Goal: Task Accomplishment & Management: Use online tool/utility

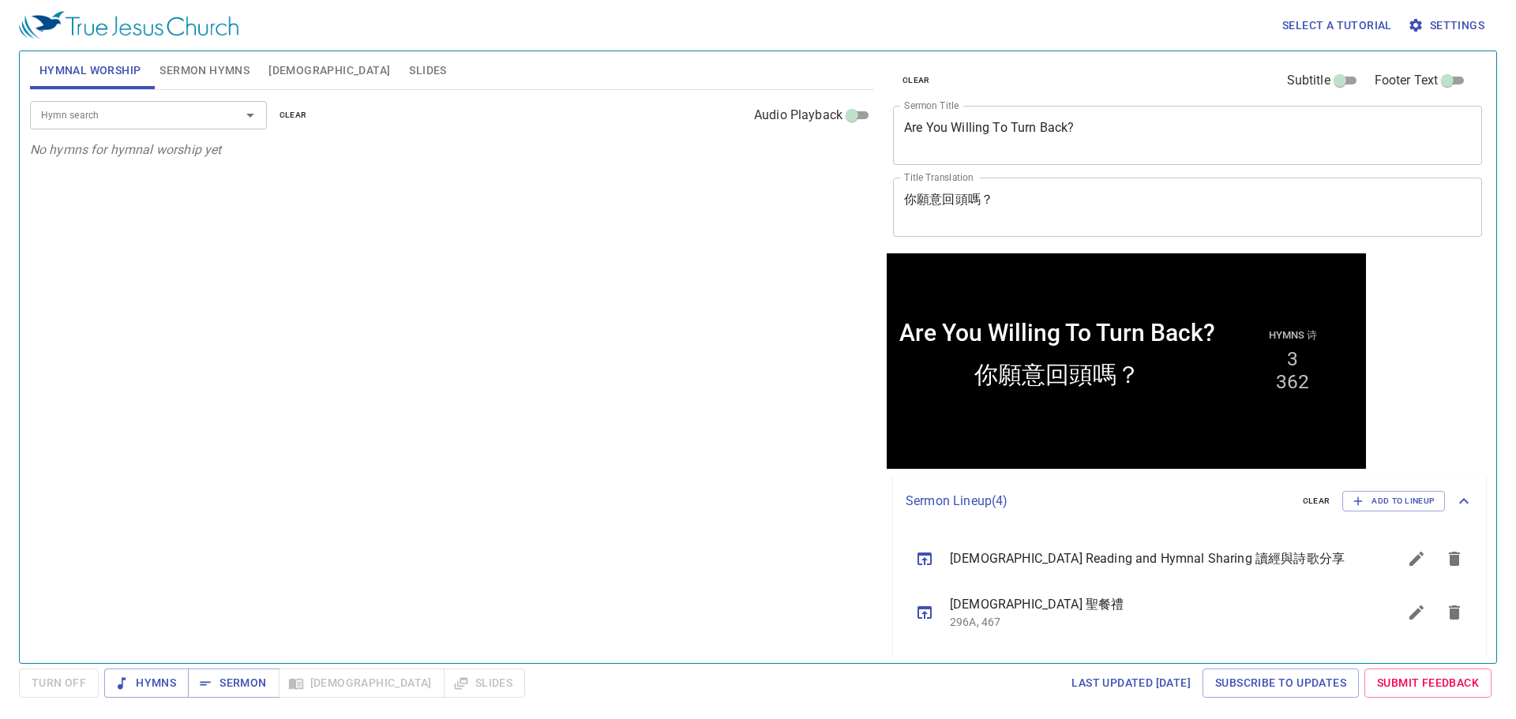
click at [409, 73] on span "Slides" at bounding box center [427, 71] width 37 height 20
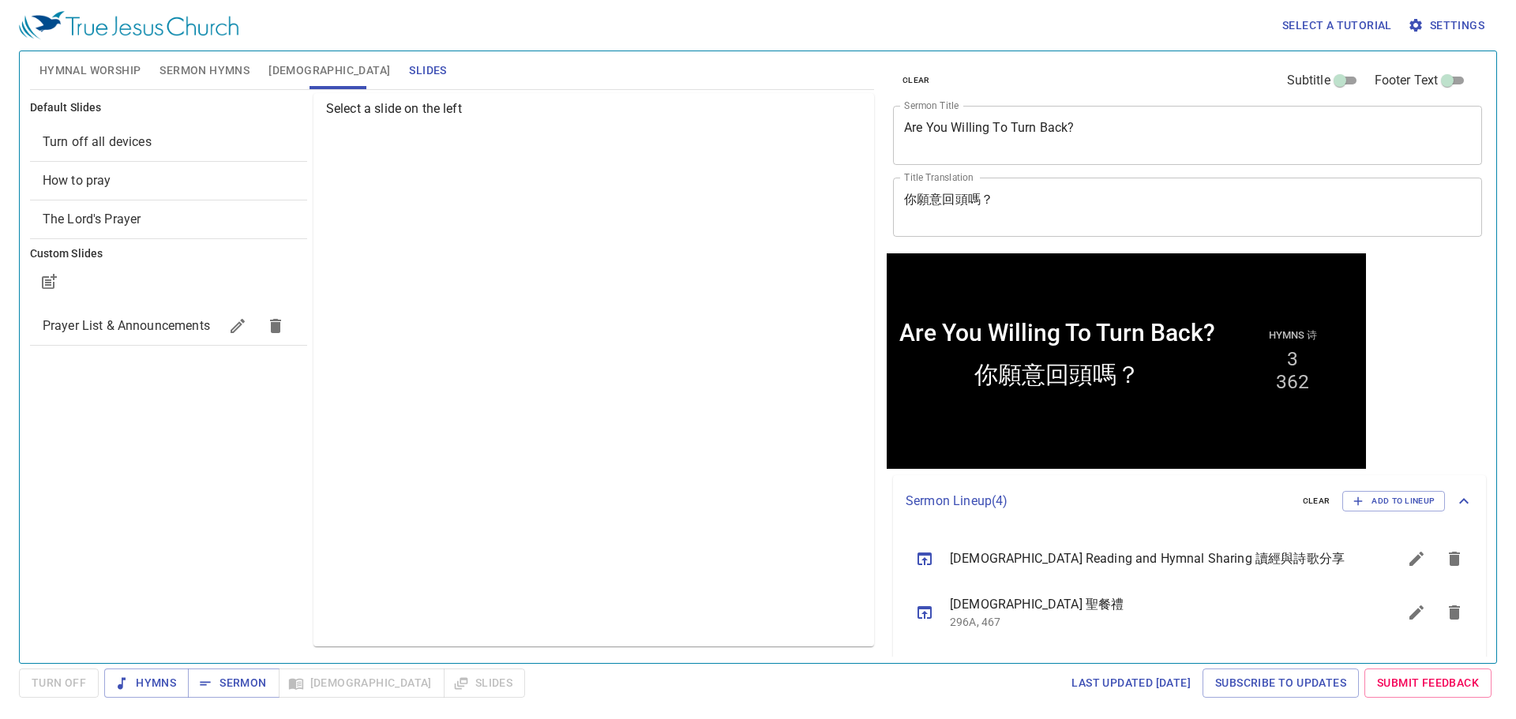
click at [1002, 129] on textarea "Are You Willing To Turn Back?" at bounding box center [1187, 135] width 567 height 30
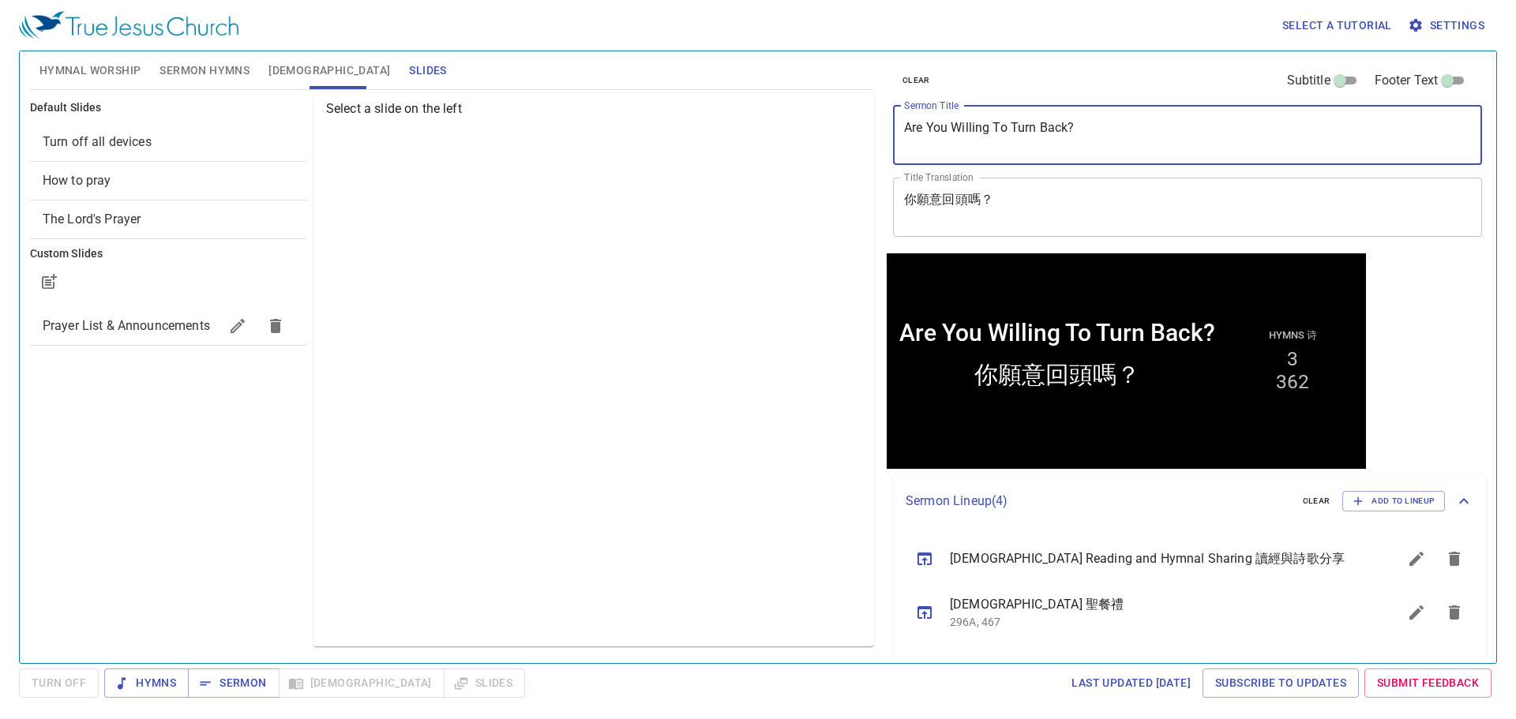
paste textarea "nd gave Him to be head over all things to the church"
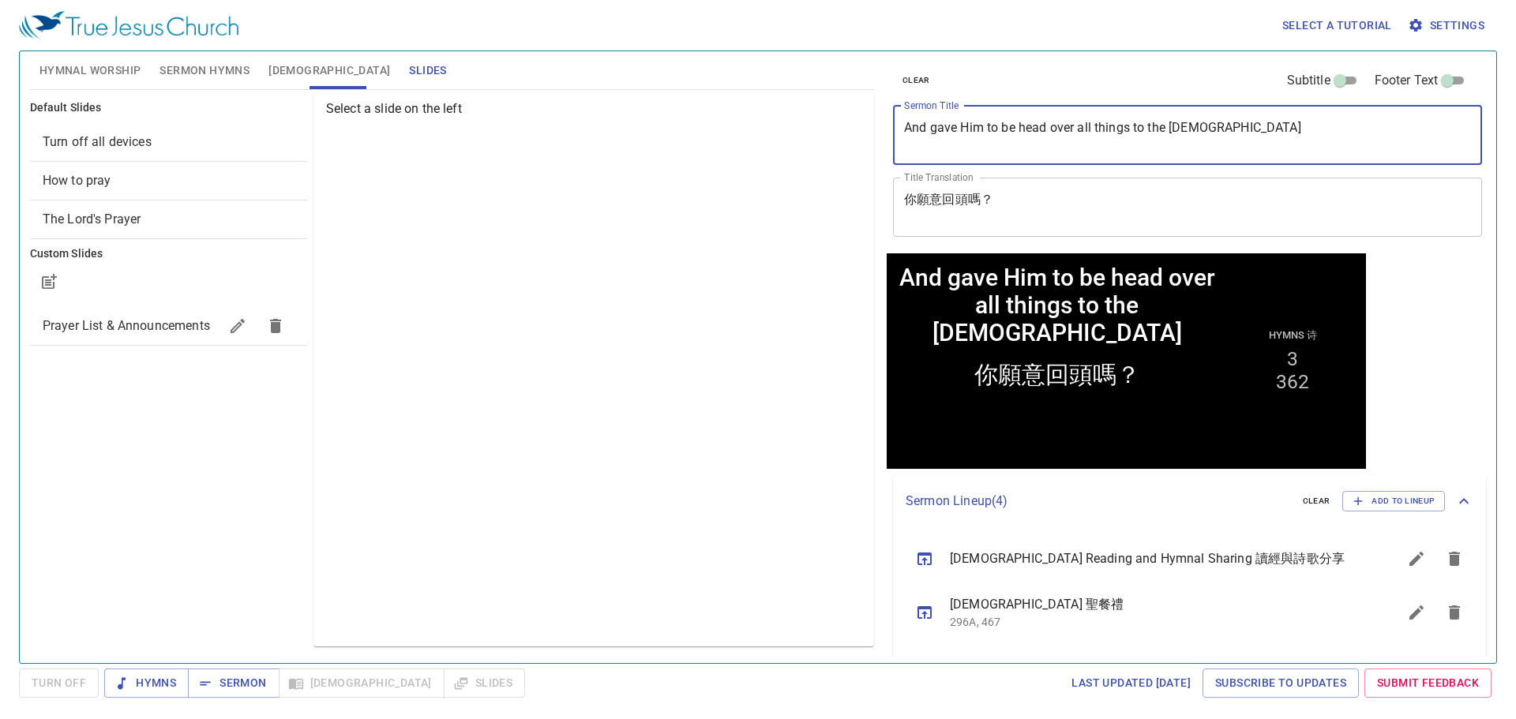
type textarea "And gave Him to be head over all things to the [DEMOGRAPHIC_DATA]"
click at [951, 215] on textarea "你願意回頭嗎？" at bounding box center [1187, 207] width 567 height 30
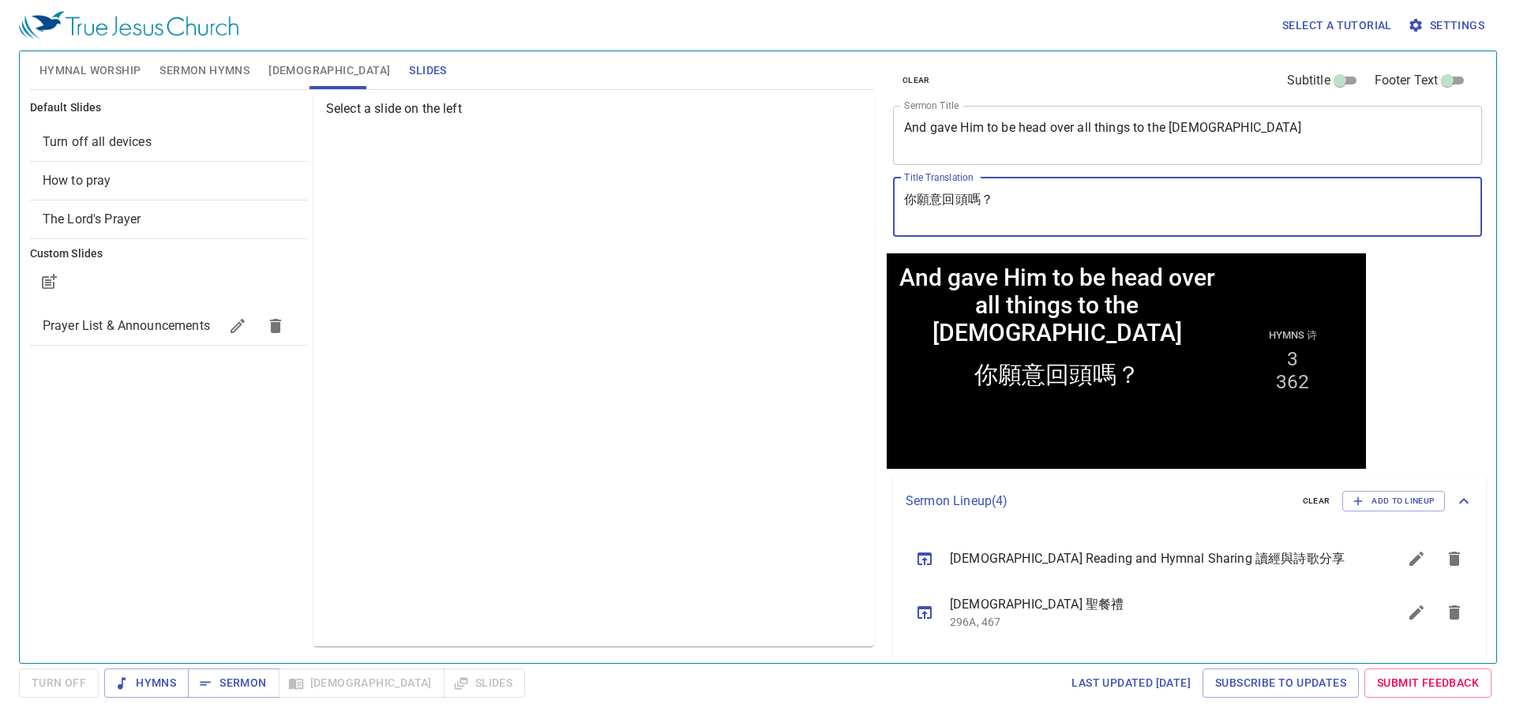
paste textarea "他為教會作萬有之首"
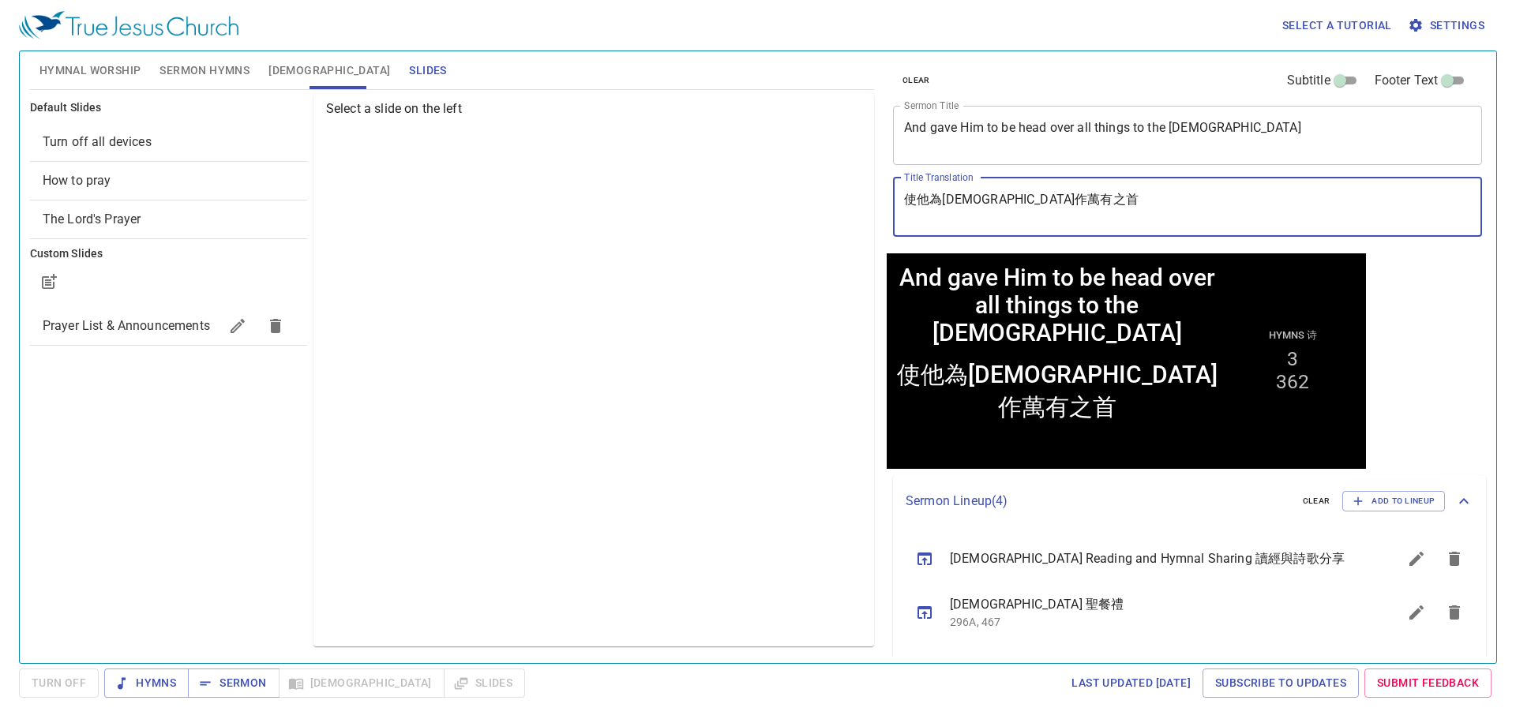
type textarea "使他為[DEMOGRAPHIC_DATA]作萬有之首"
click at [789, 314] on div "Select a slide on the left" at bounding box center [593, 369] width 560 height 553
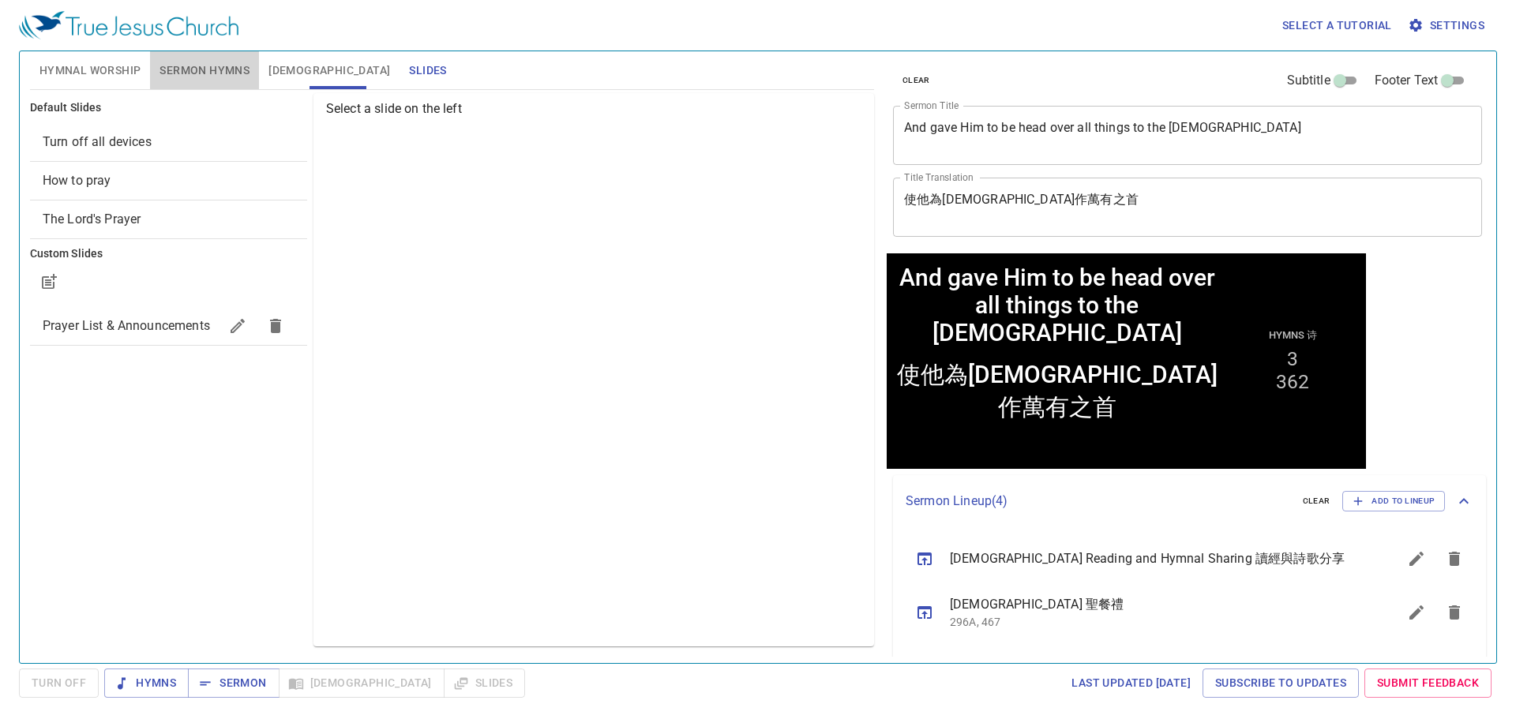
drag, startPoint x: 189, startPoint y: 78, endPoint x: 144, endPoint y: 61, distance: 49.0
click at [189, 78] on span "Sermon Hymns" at bounding box center [204, 71] width 90 height 20
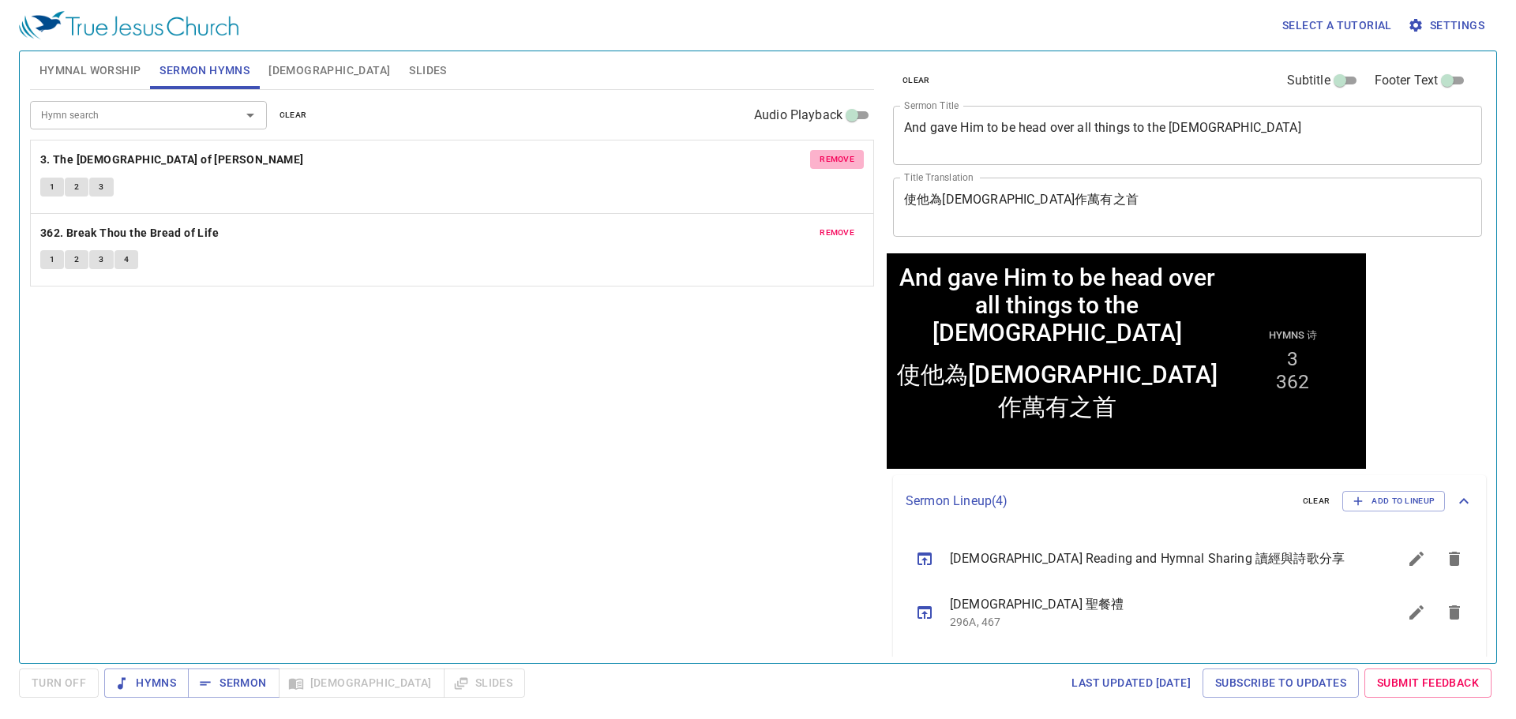
click at [840, 167] on span "remove" at bounding box center [836, 159] width 35 height 14
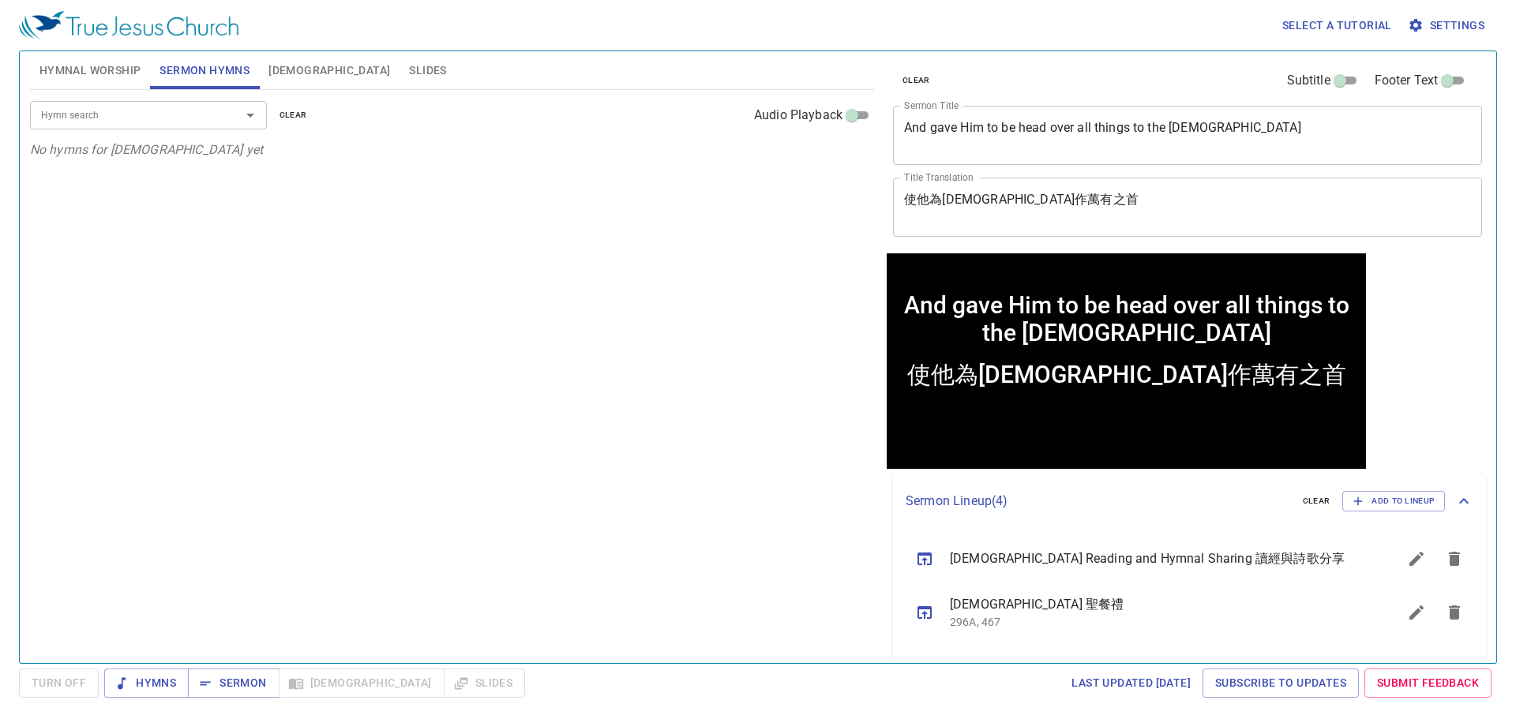
click at [689, 211] on div "Hymn search Hymn search clear Audio Playback No hymns for sermon yet" at bounding box center [452, 370] width 844 height 560
click at [101, 81] on button "Hymnal Worship" at bounding box center [90, 70] width 121 height 38
click at [178, 77] on span "Sermon Hymns" at bounding box center [204, 71] width 90 height 20
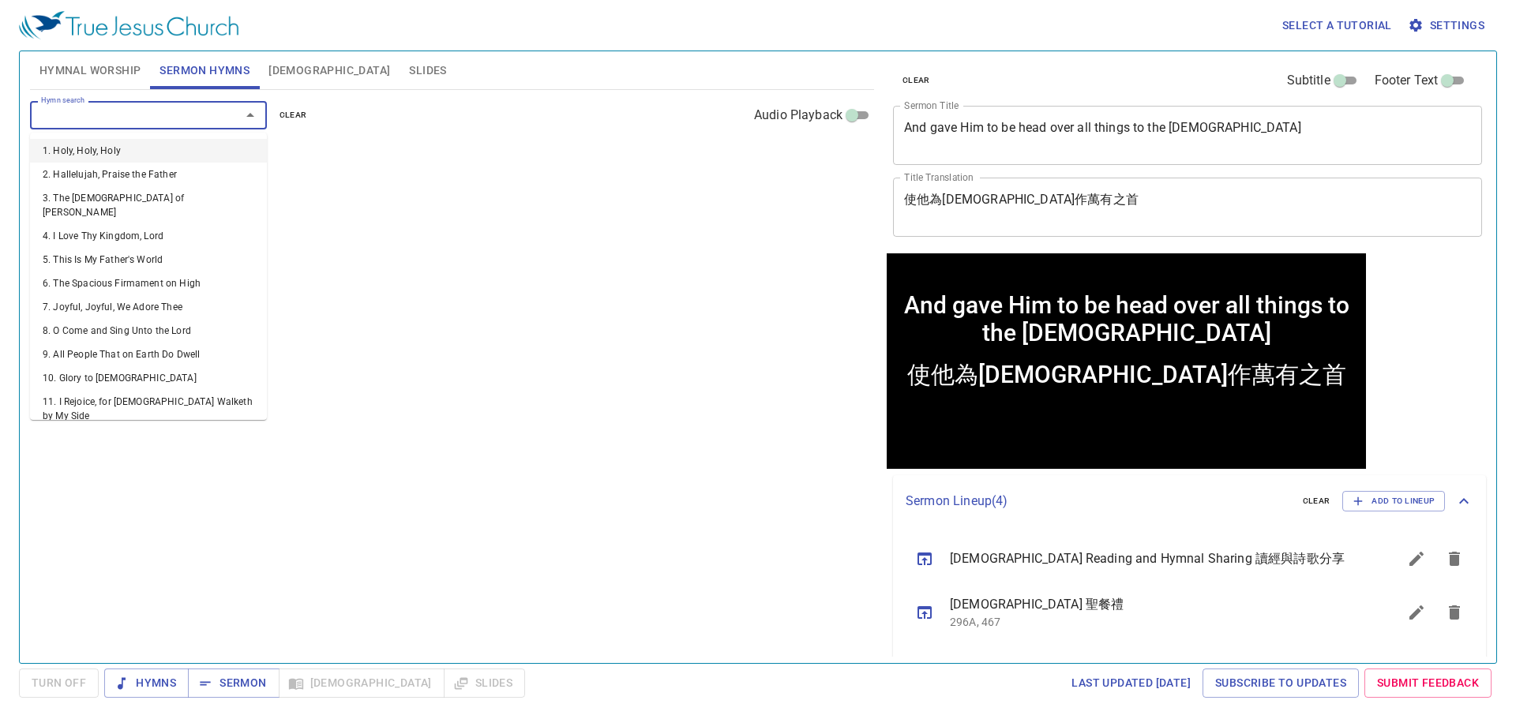
click at [177, 122] on input "Hymn search" at bounding box center [125, 115] width 181 height 18
click at [96, 68] on span "Hymnal Worship" at bounding box center [90, 71] width 102 height 20
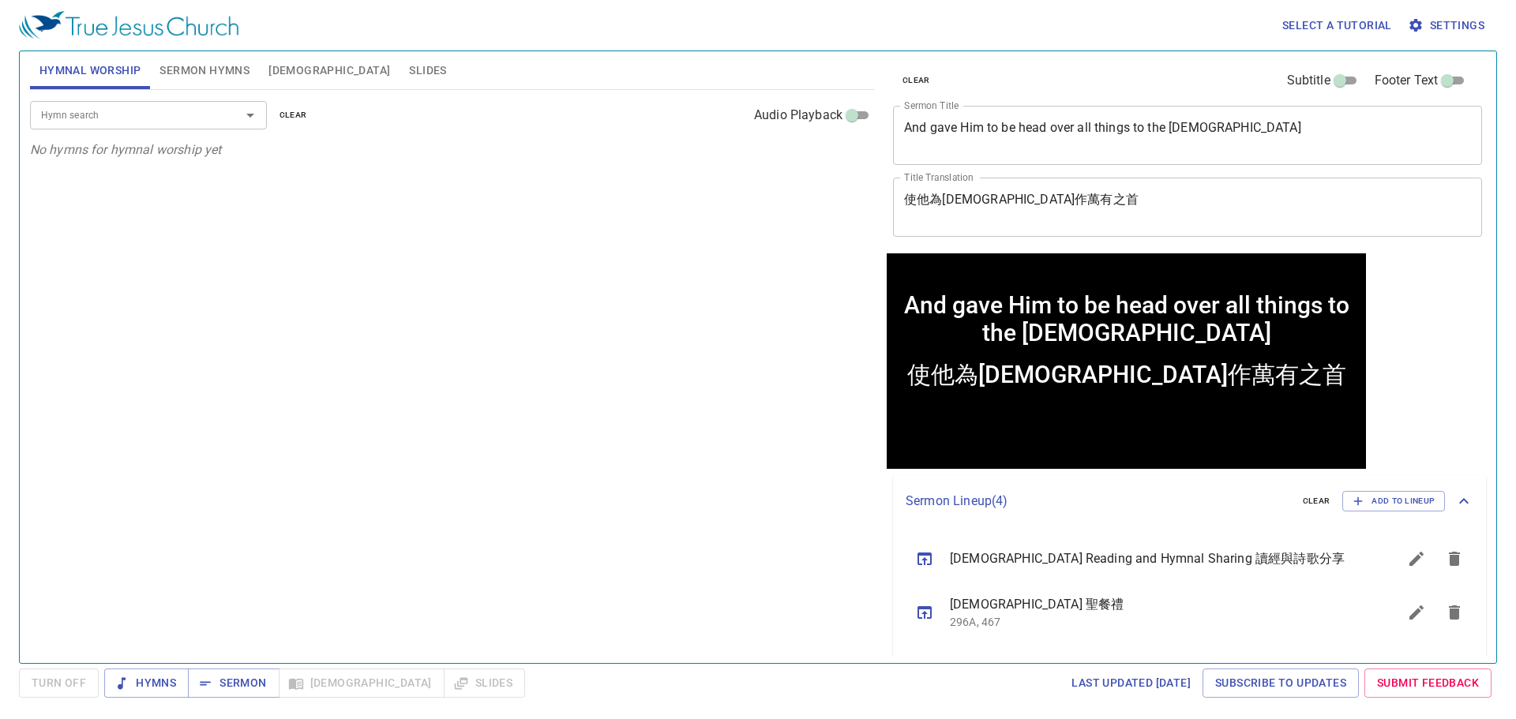
click at [145, 111] on input "Hymn search" at bounding box center [125, 115] width 181 height 18
click at [440, 561] on div "Hymn search Hymn search clear Audio Playback No hymns for hymnal worship yet" at bounding box center [452, 370] width 844 height 560
click at [257, 685] on span "Sermon" at bounding box center [233, 683] width 66 height 20
click at [111, 111] on input "Hymn search" at bounding box center [125, 115] width 181 height 18
click at [159, 56] on button "Sermon Hymns" at bounding box center [204, 70] width 109 height 38
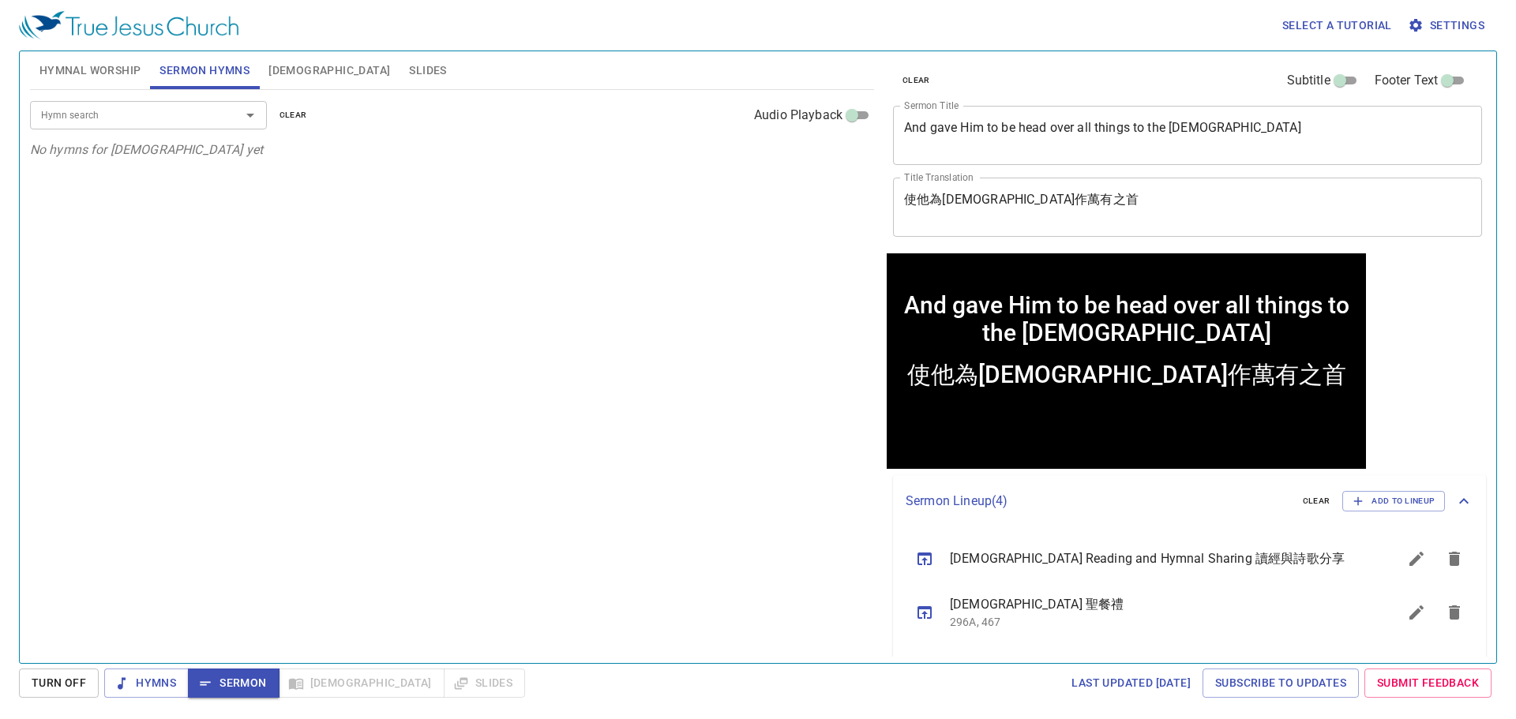
click at [146, 122] on input "Hymn search" at bounding box center [125, 115] width 181 height 18
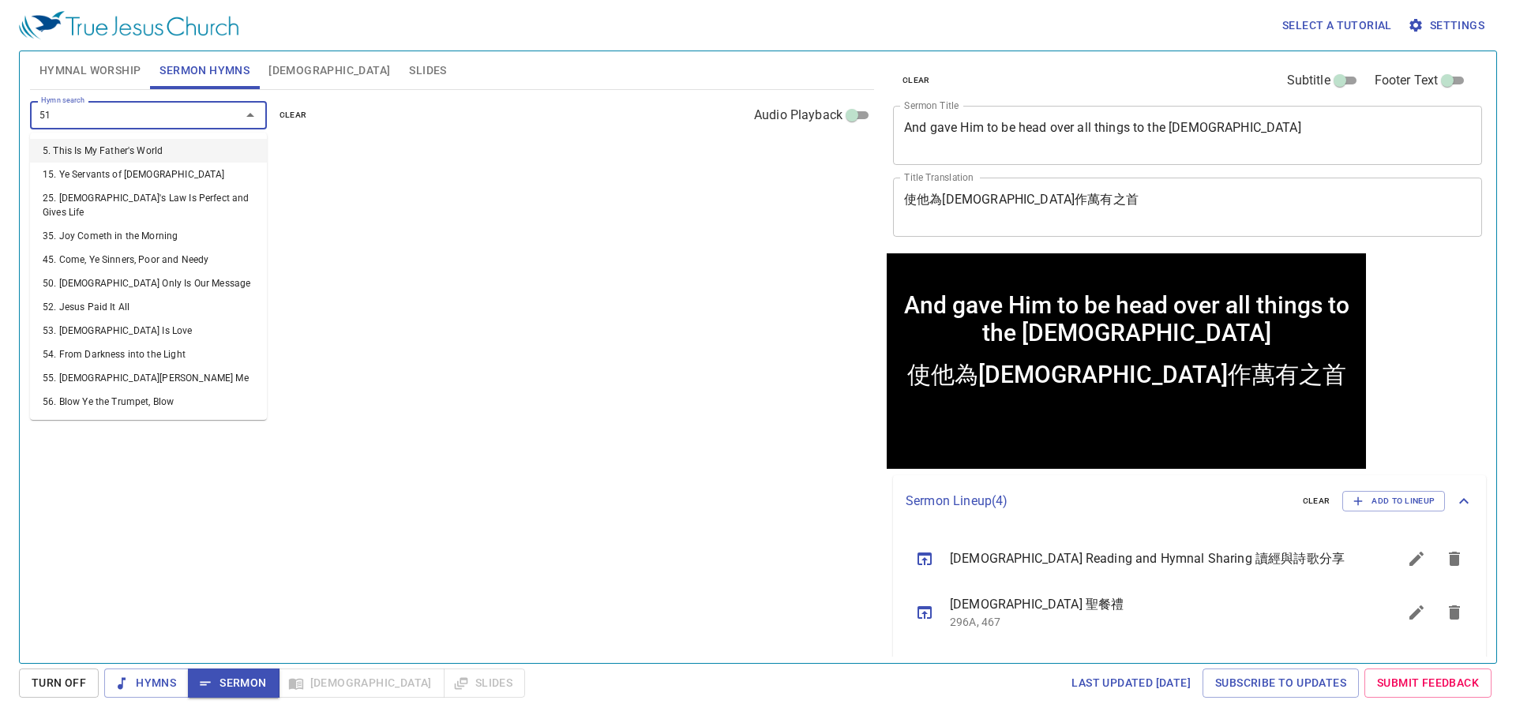
type input "510"
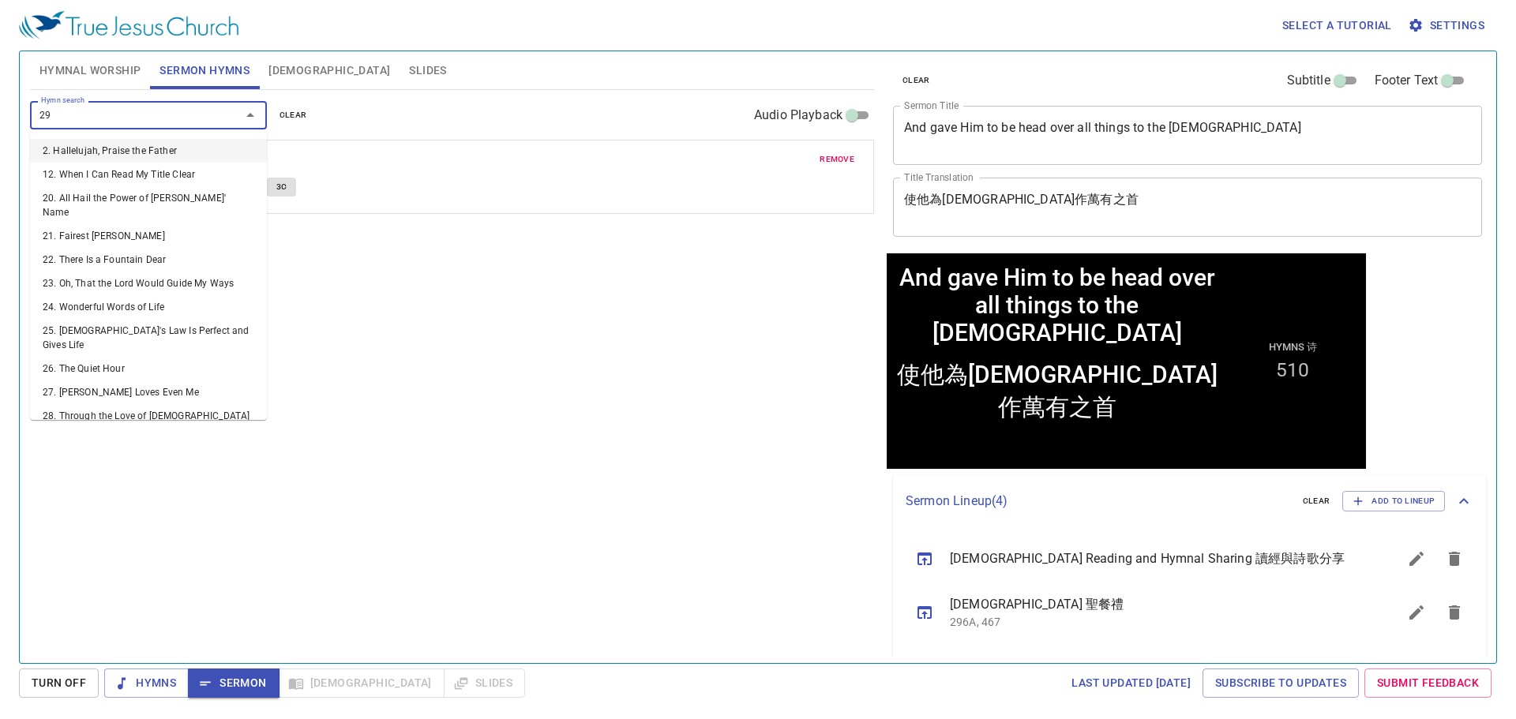
type input "293"
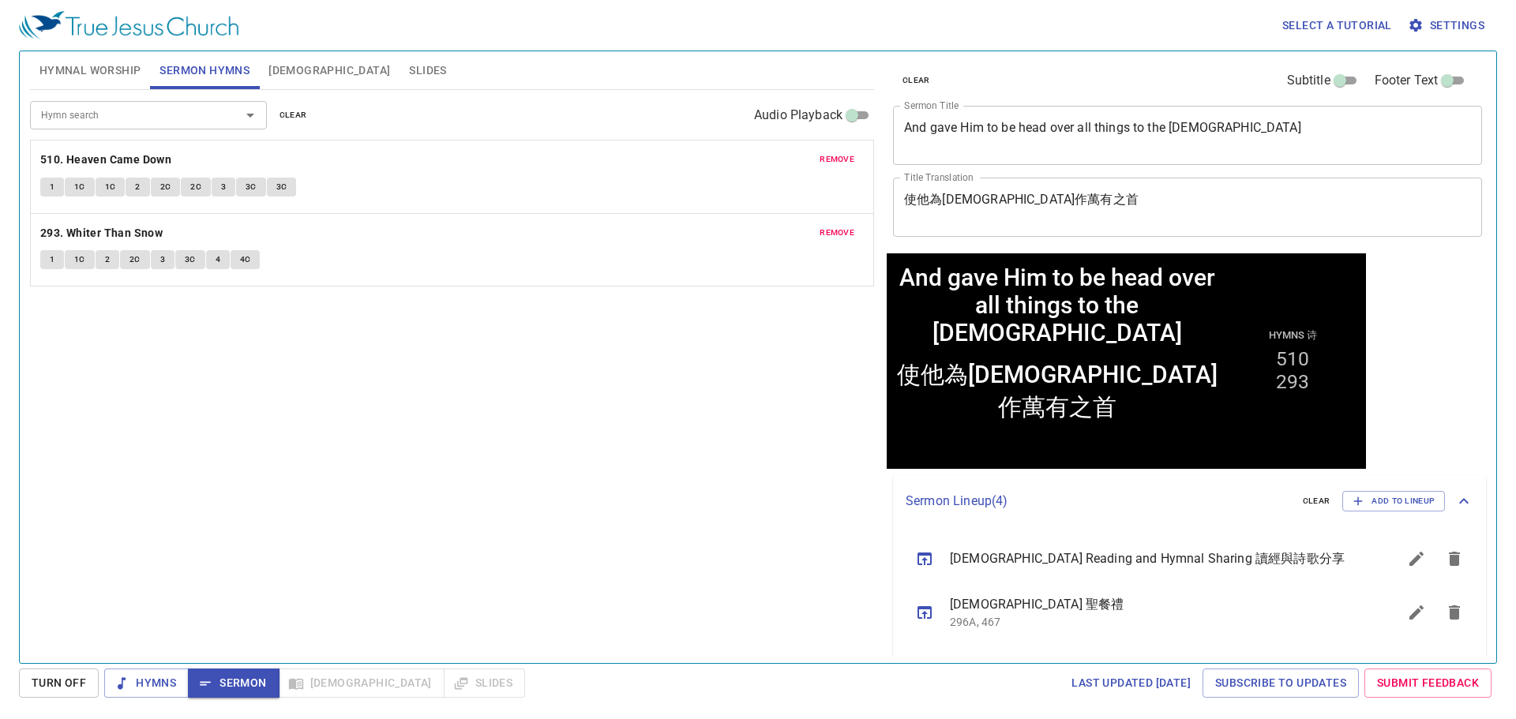
click at [337, 589] on div "Hymn search Hymn search clear Audio Playback remove 510. Heaven Came Down 1 1C …" at bounding box center [452, 370] width 844 height 560
click at [736, 385] on div "Hymn search Hymn search clear Audio Playback remove 510. Heaven Came Down 1 1C …" at bounding box center [452, 370] width 844 height 560
click at [69, 69] on span "Hymnal Worship" at bounding box center [90, 71] width 102 height 20
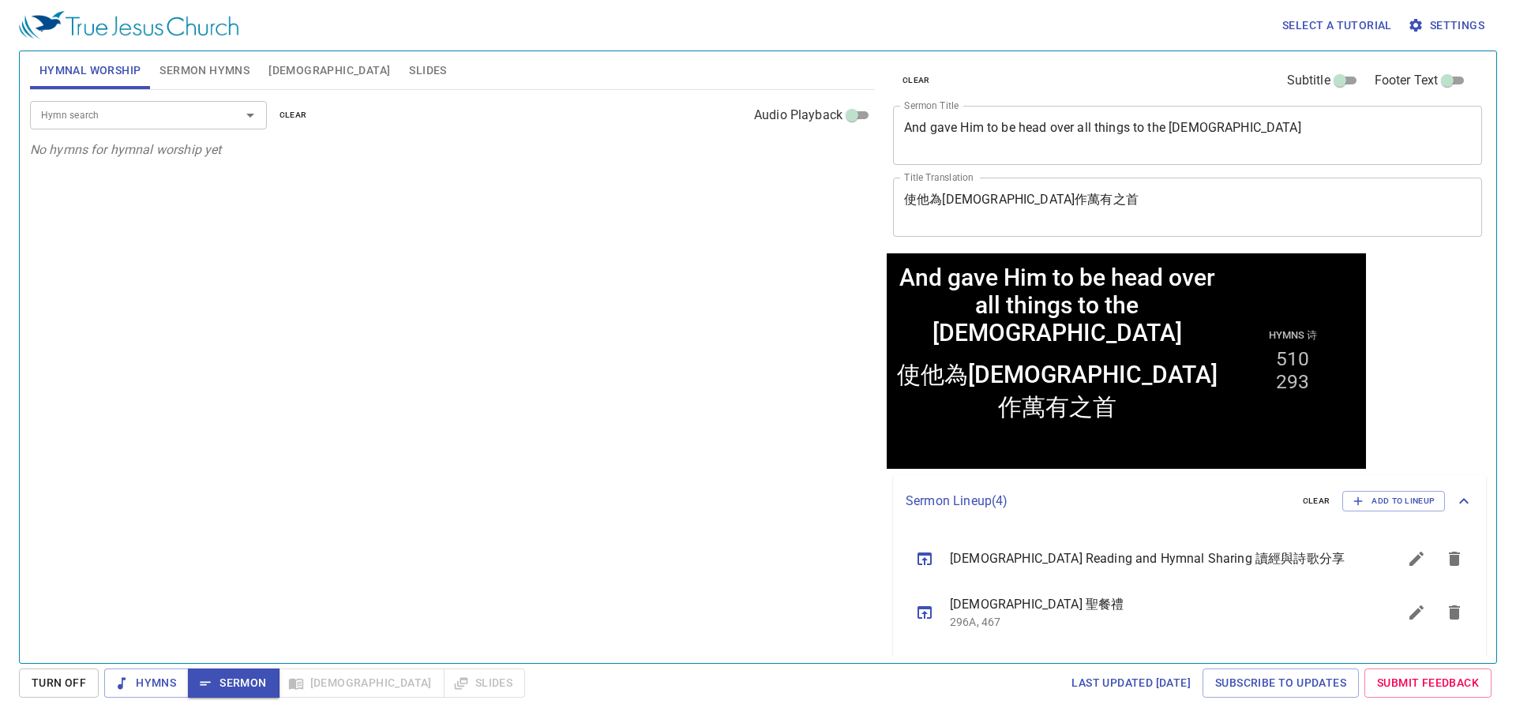
click at [138, 120] on input "Hymn search" at bounding box center [125, 115] width 181 height 18
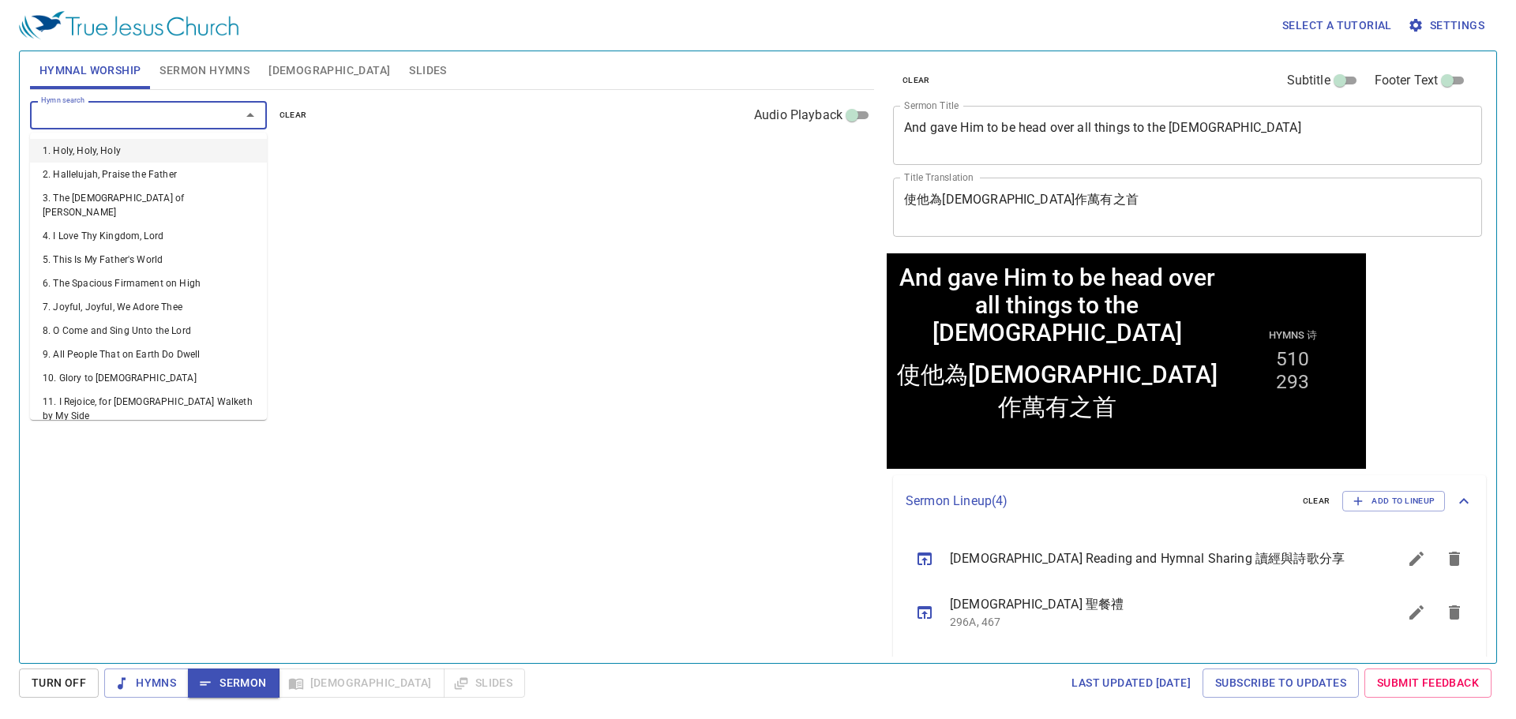
click at [482, 401] on div "Hymn search Hymn search clear Audio Playback No hymns for hymnal worship yet" at bounding box center [452, 370] width 844 height 560
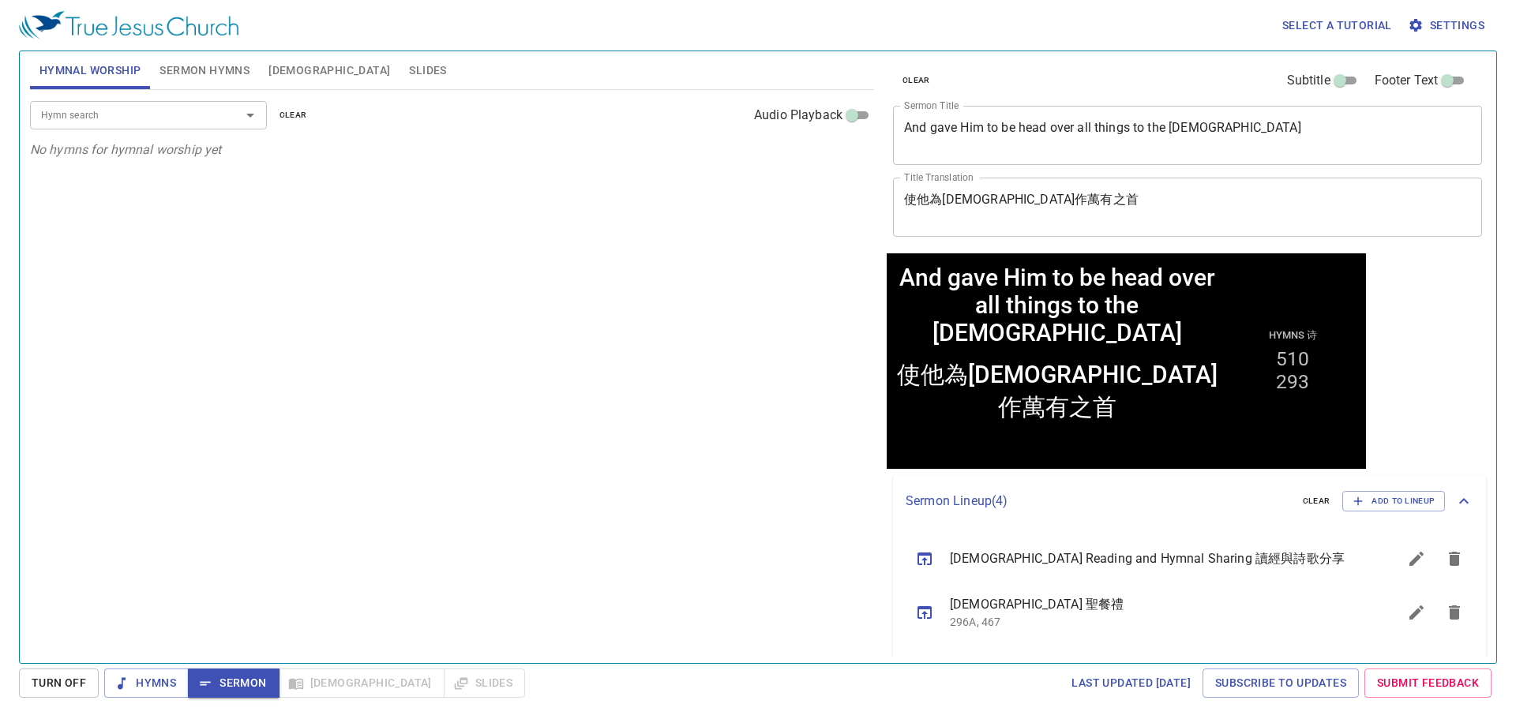
click at [598, 462] on div "Hymn search Hymn search clear Audio Playback No hymns for hymnal worship yet" at bounding box center [452, 370] width 844 height 560
drag, startPoint x: 598, startPoint y: 462, endPoint x: 405, endPoint y: 274, distance: 269.1
click at [603, 473] on div "Hymn search Hymn search clear Audio Playback No hymns for hymnal worship yet" at bounding box center [452, 370] width 844 height 560
click at [409, 62] on span "Slides" at bounding box center [427, 71] width 37 height 20
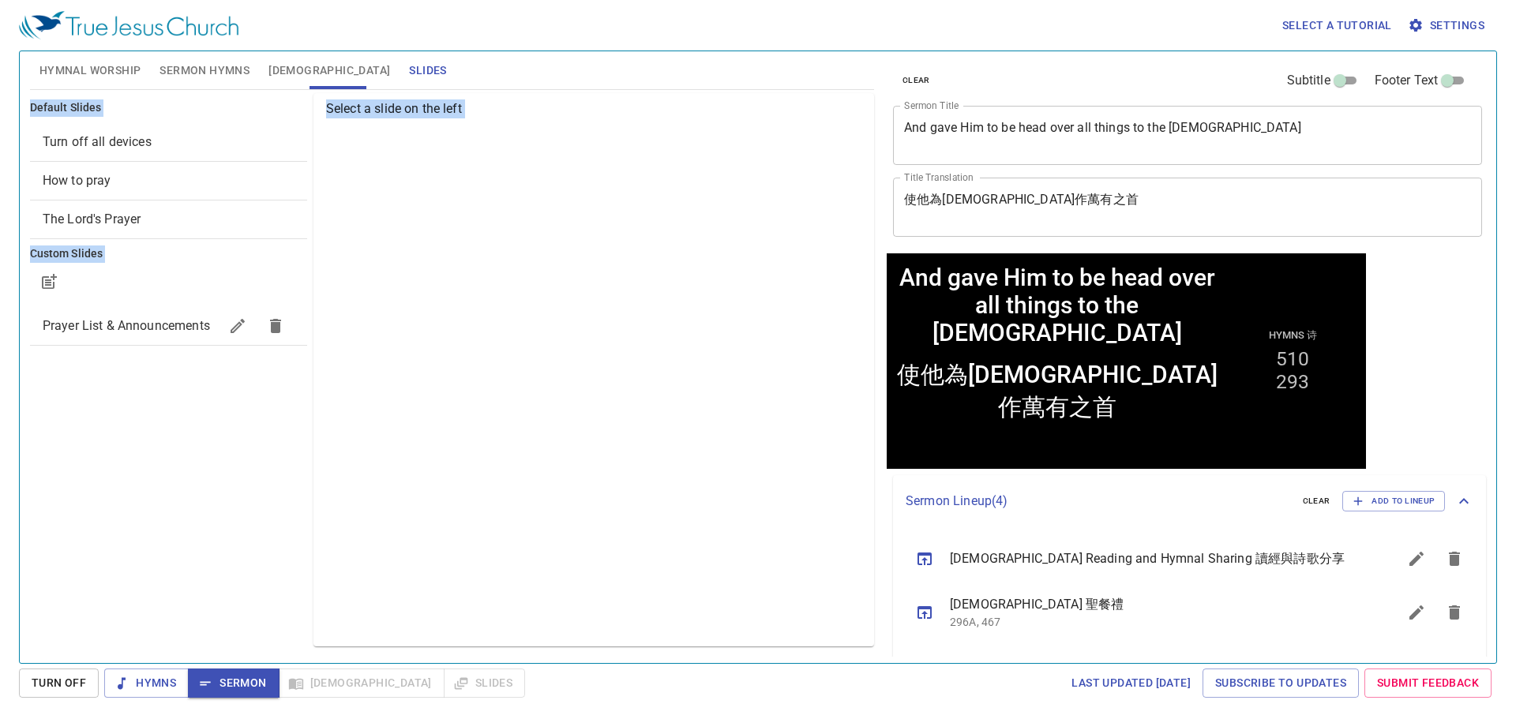
click at [429, 302] on div "Select a slide on the left" at bounding box center [593, 369] width 560 height 553
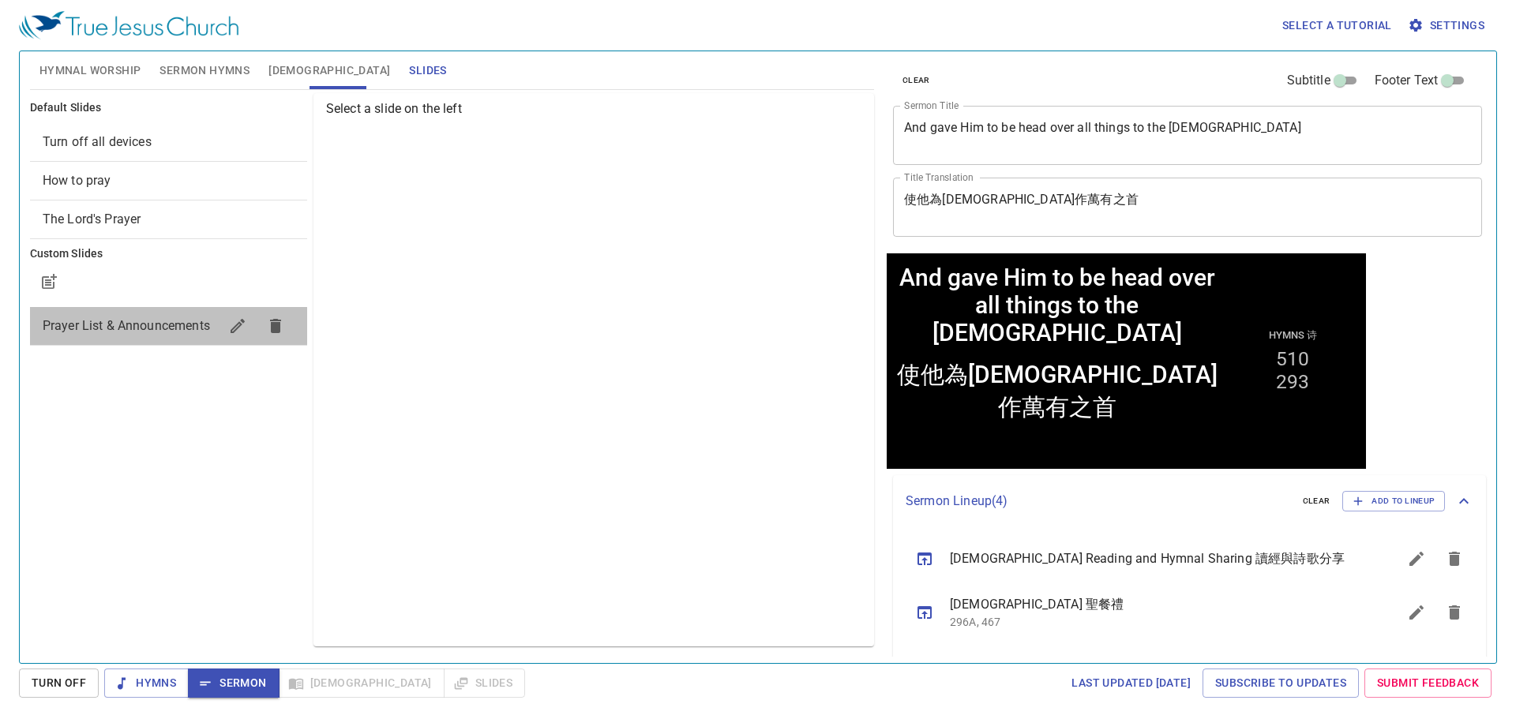
click at [144, 328] on span "Prayer List & Announcements" at bounding box center [126, 325] width 167 height 15
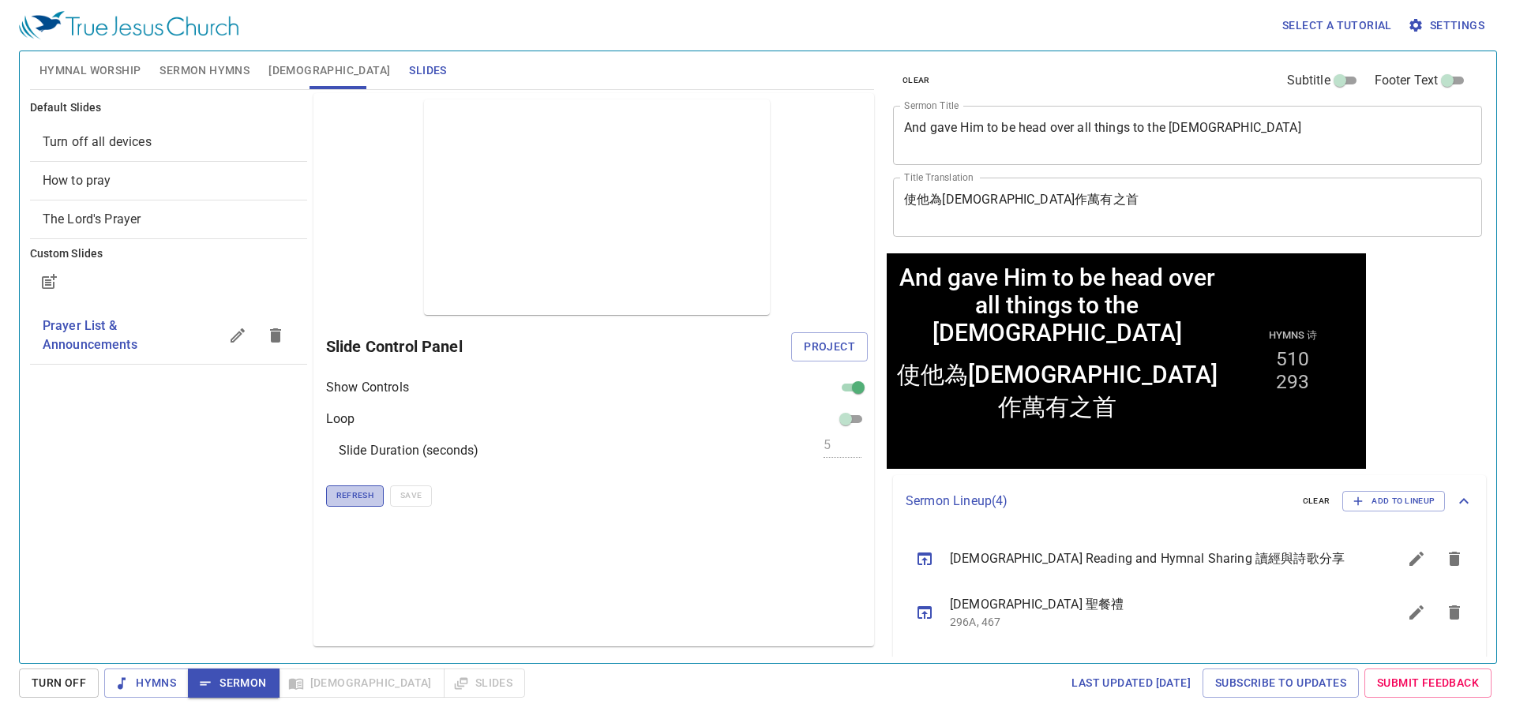
click at [348, 503] on span "Refresh" at bounding box center [354, 496] width 37 height 14
click at [166, 681] on span "Hymns" at bounding box center [146, 683] width 59 height 20
click at [242, 693] on button "Sermon" at bounding box center [233, 683] width 91 height 29
click at [172, 84] on button "Sermon Hymns" at bounding box center [204, 70] width 109 height 38
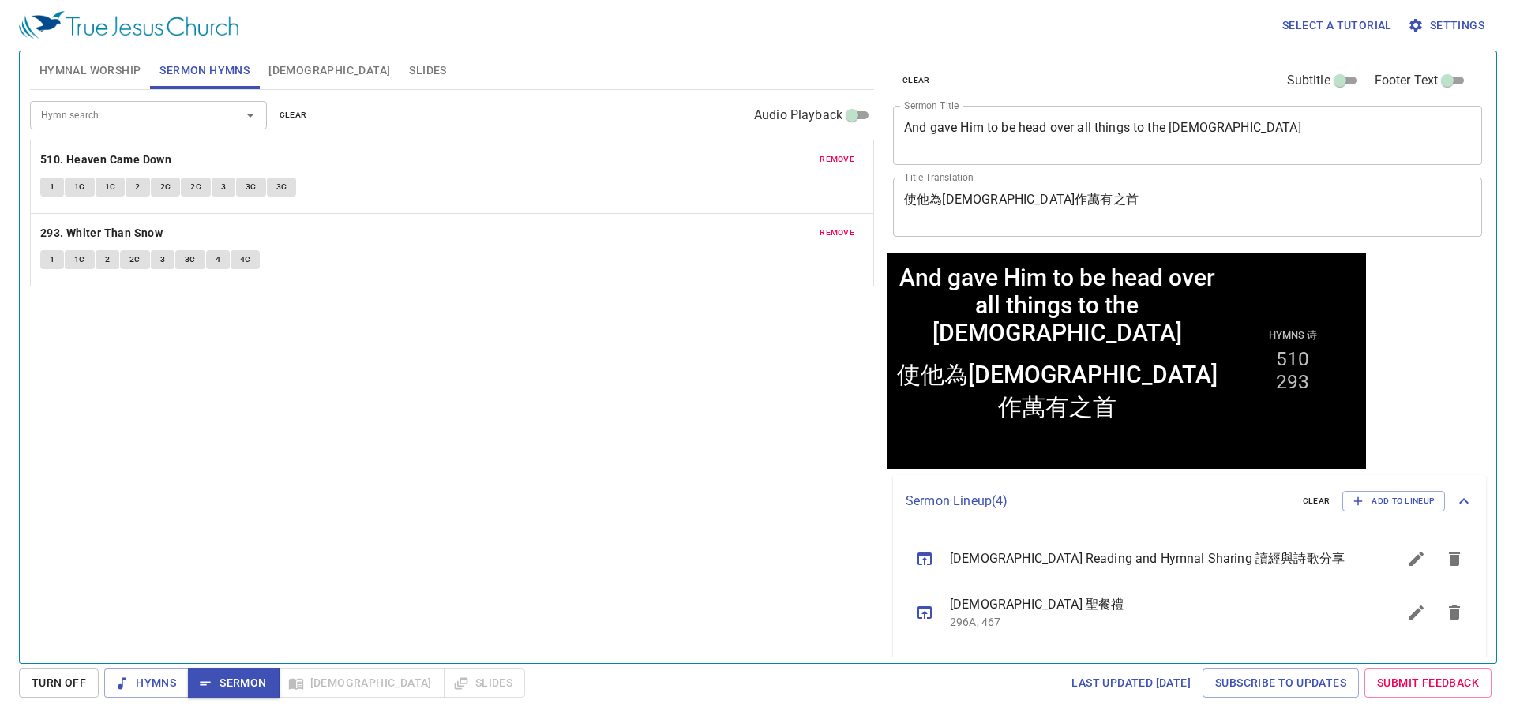
click at [102, 73] on span "Hymnal Worship" at bounding box center [90, 71] width 102 height 20
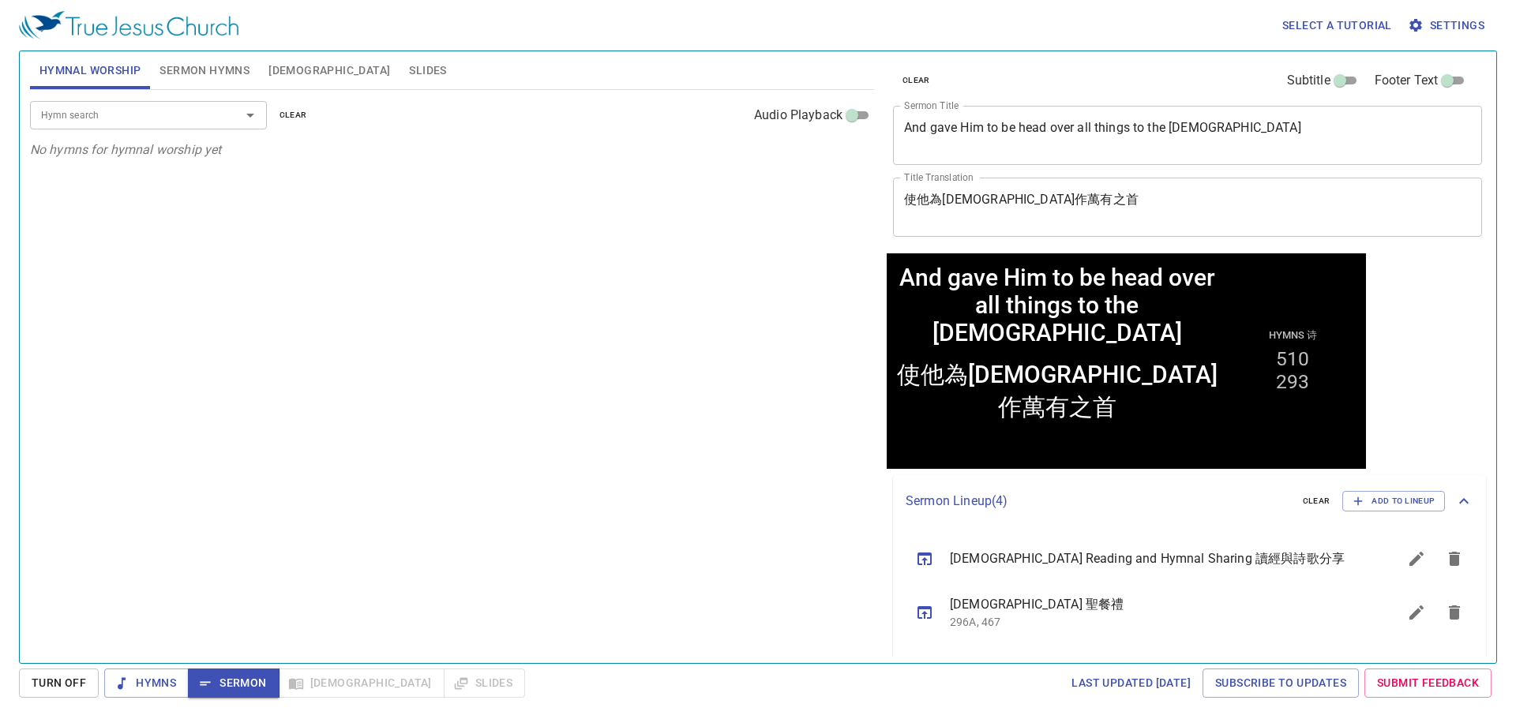
click at [166, 74] on span "Sermon Hymns" at bounding box center [204, 71] width 90 height 20
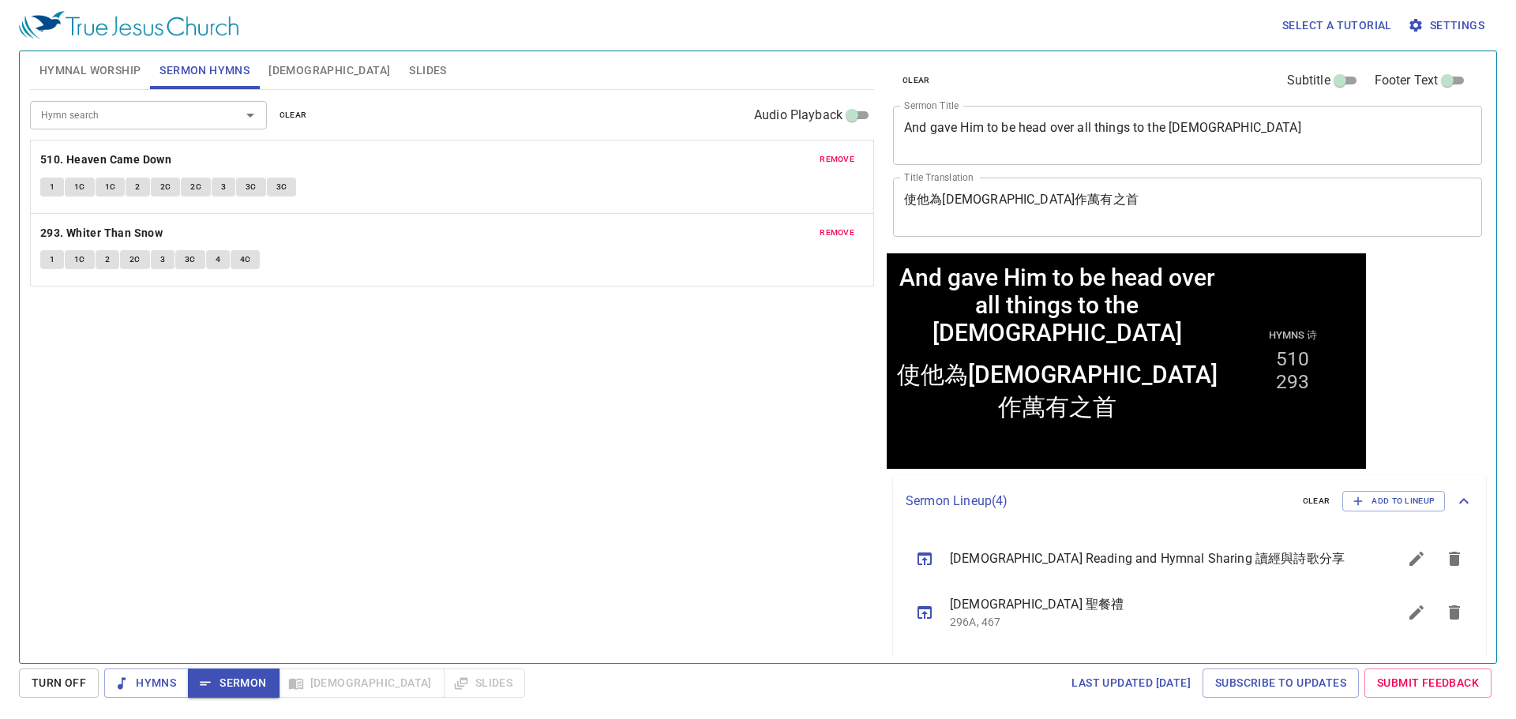
click at [103, 73] on span "Hymnal Worship" at bounding box center [90, 71] width 102 height 20
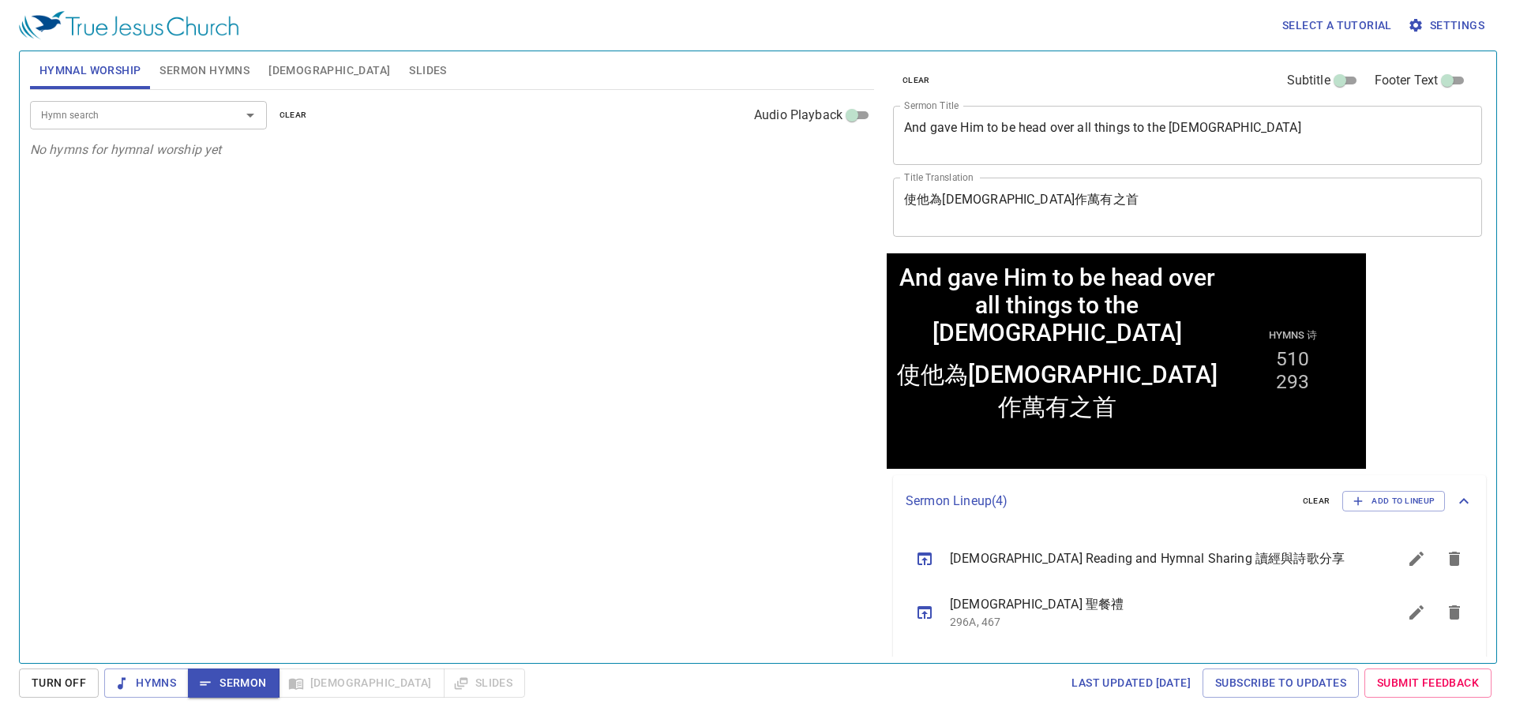
click at [497, 433] on div "Hymn search Hymn search clear Audio Playback No hymns for hymnal worship yet" at bounding box center [452, 370] width 844 height 560
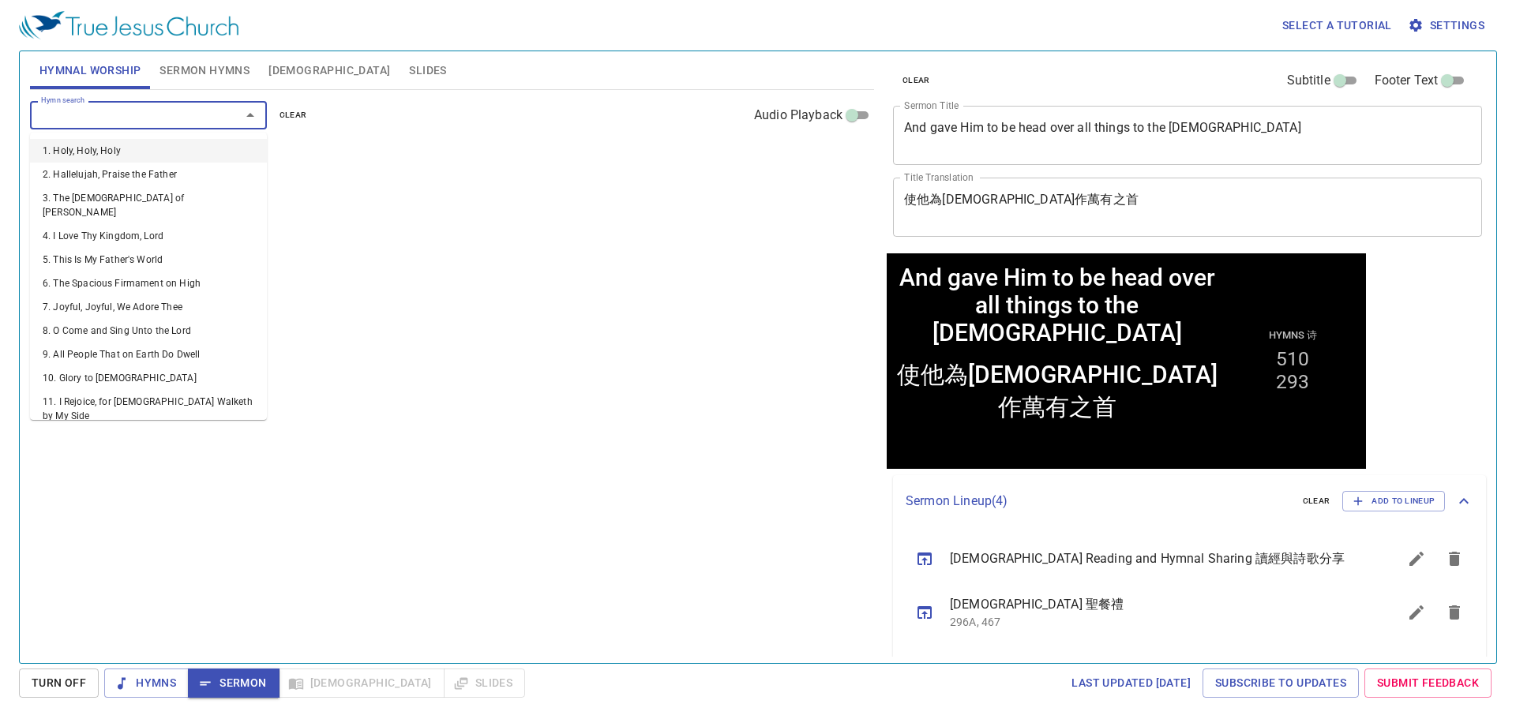
click at [174, 121] on input "Hymn search" at bounding box center [125, 115] width 181 height 18
type input "315"
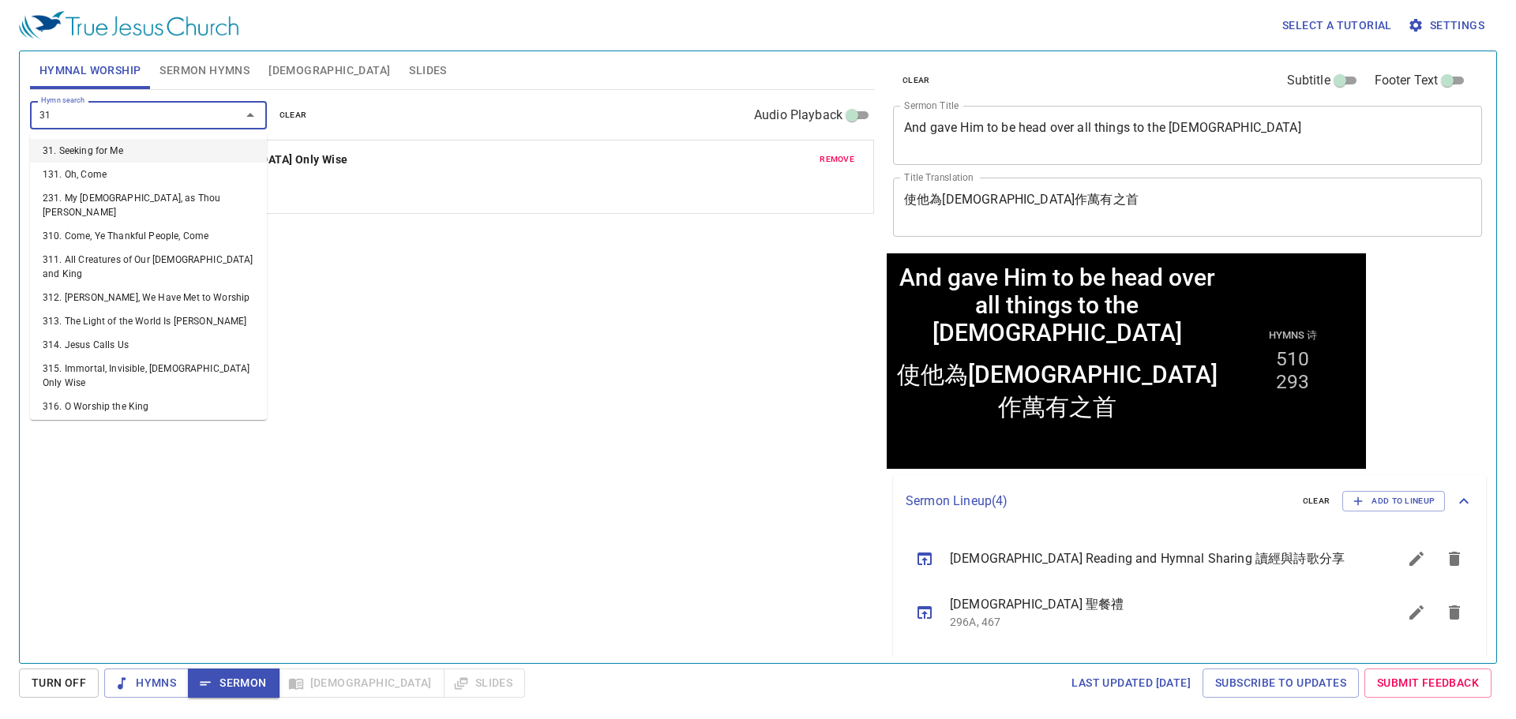
type input "317"
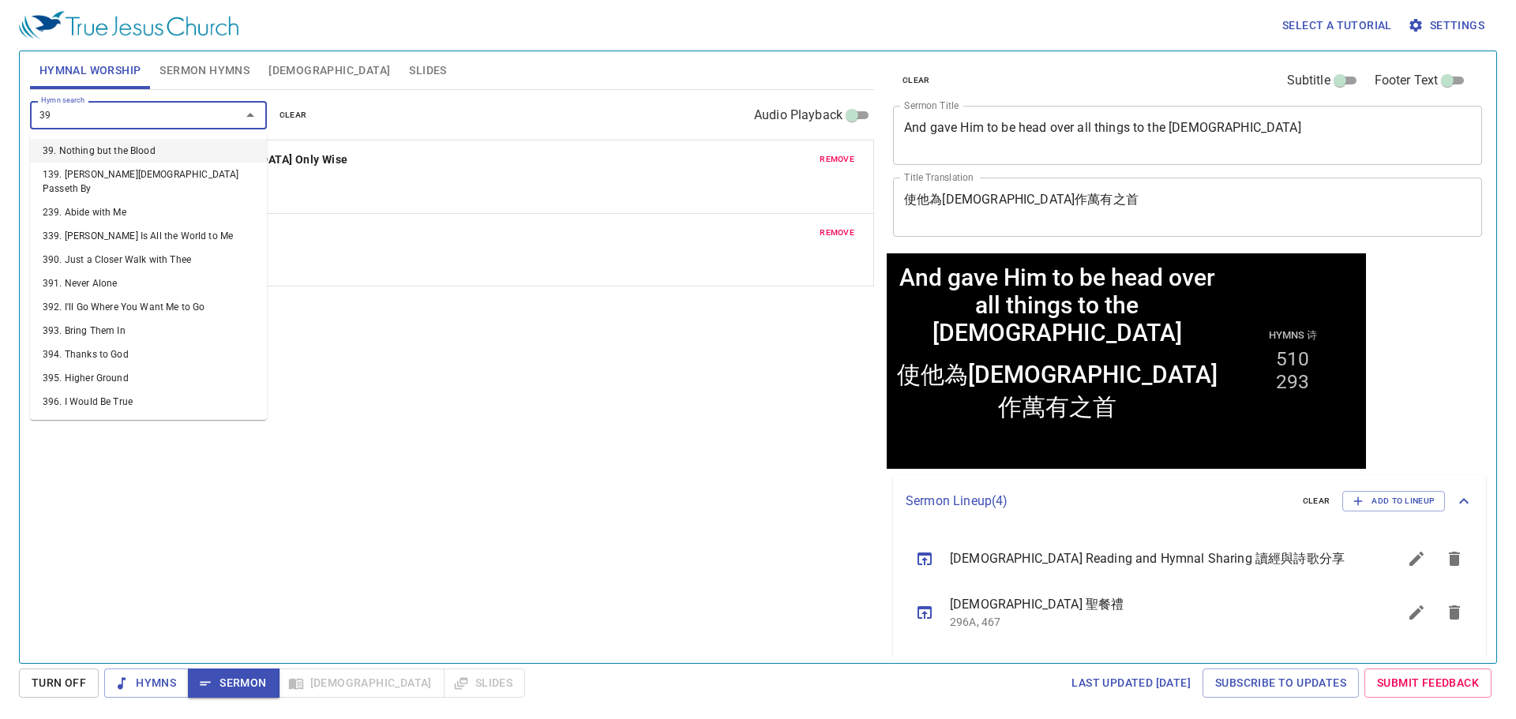
type input "394"
type input "398"
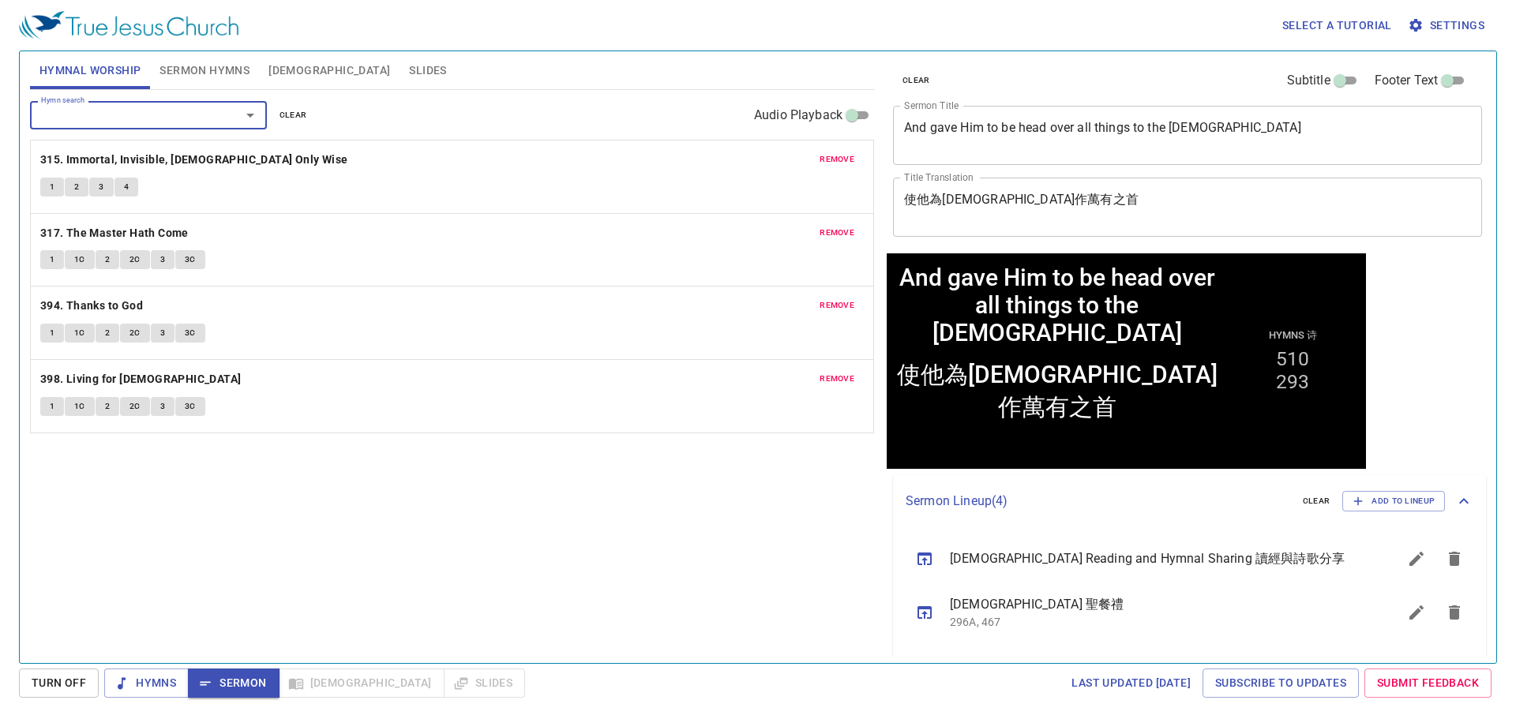
click at [302, 500] on div "Hymn search Hymn search clear Audio Playback remove 315. Immortal, Invisible, G…" at bounding box center [452, 370] width 844 height 560
click at [335, 535] on div "Hymn search Hymn search clear Audio Playback remove 315. Immortal, Invisible, G…" at bounding box center [452, 370] width 844 height 560
click at [147, 695] on button "Hymns" at bounding box center [146, 683] width 84 height 29
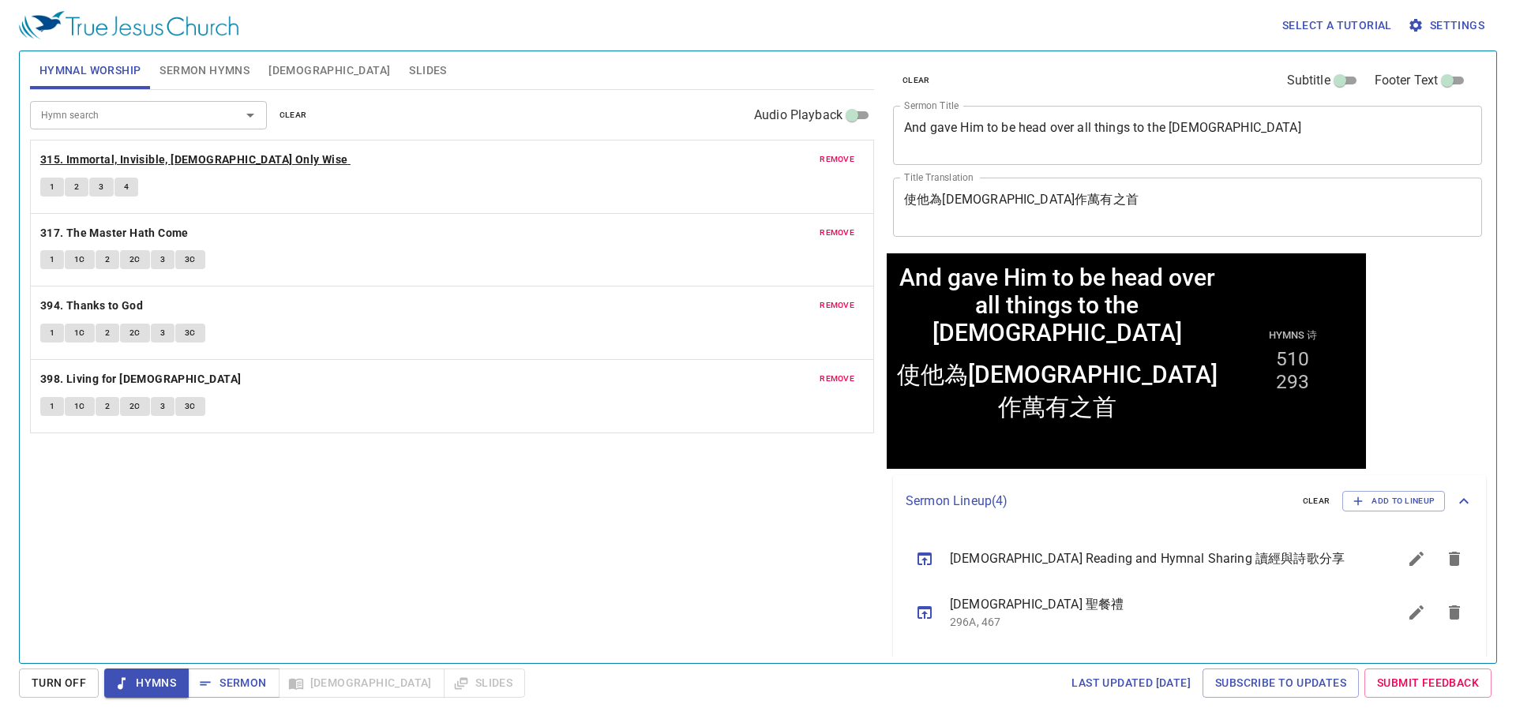
click at [177, 156] on b "315. Immortal, Invisible, [DEMOGRAPHIC_DATA] Only Wise" at bounding box center [194, 160] width 308 height 20
click at [54, 193] on span "1" at bounding box center [52, 187] width 5 height 14
click at [406, 539] on div "Hymn search Hymn search clear Audio Playback remove 315. Immortal, Invisible, G…" at bounding box center [452, 370] width 844 height 560
click at [590, 501] on div "Hymn search Hymn search clear Audio Playback remove 315. Immortal, Invisible, G…" at bounding box center [452, 370] width 844 height 560
click at [521, 531] on div "Hymn search Hymn search clear Audio Playback remove 315. Immortal, Invisible, G…" at bounding box center [452, 370] width 844 height 560
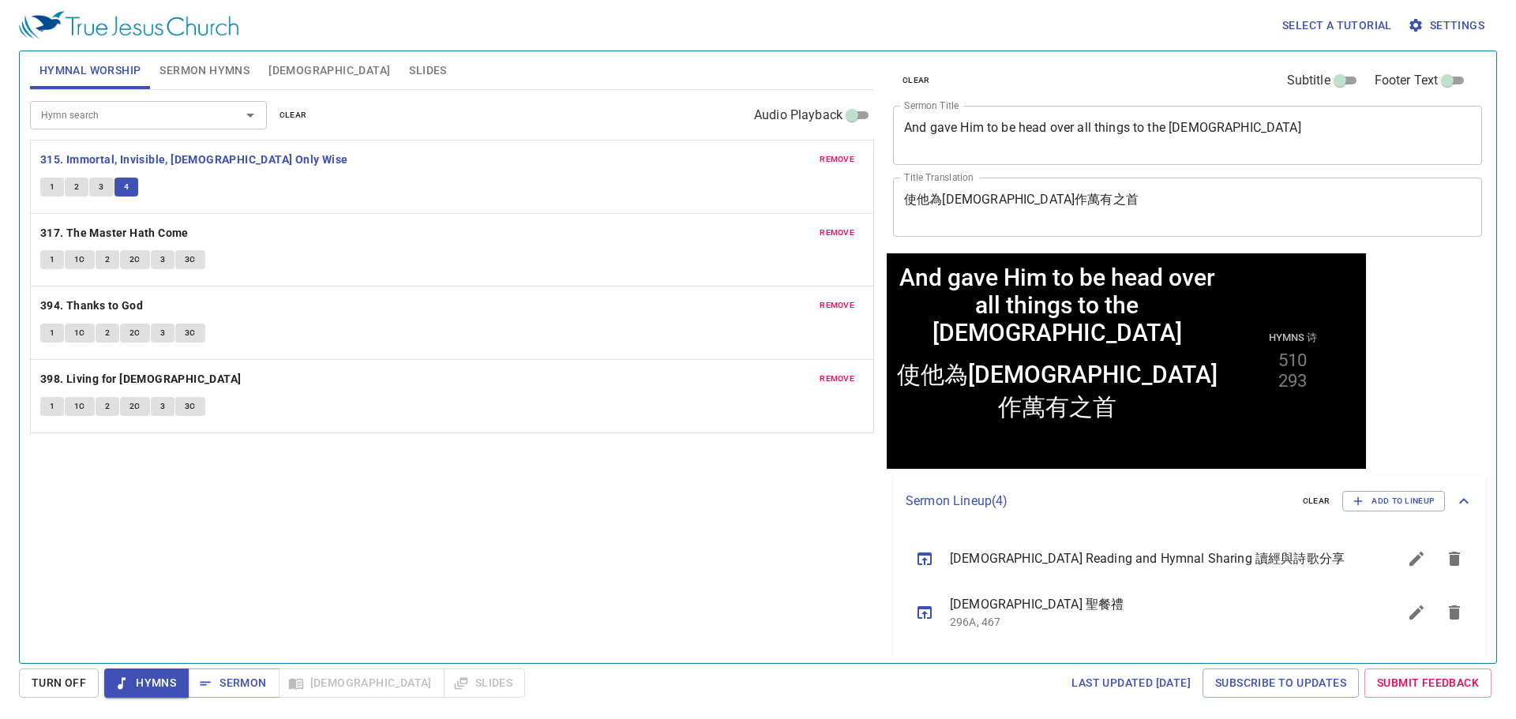
click at [521, 531] on div "Hymn search Hymn search clear Audio Playback remove 315. Immortal, Invisible, G…" at bounding box center [452, 370] width 844 height 560
click at [73, 227] on b "317. The Master Hath Come" at bounding box center [114, 233] width 148 height 20
click at [51, 260] on span "1" at bounding box center [52, 260] width 5 height 14
click at [217, 529] on div "Hymn search Hymn search clear Audio Playback remove 315. Immortal, Invisible, G…" at bounding box center [452, 370] width 844 height 560
click at [161, 404] on span "3" at bounding box center [162, 406] width 5 height 14
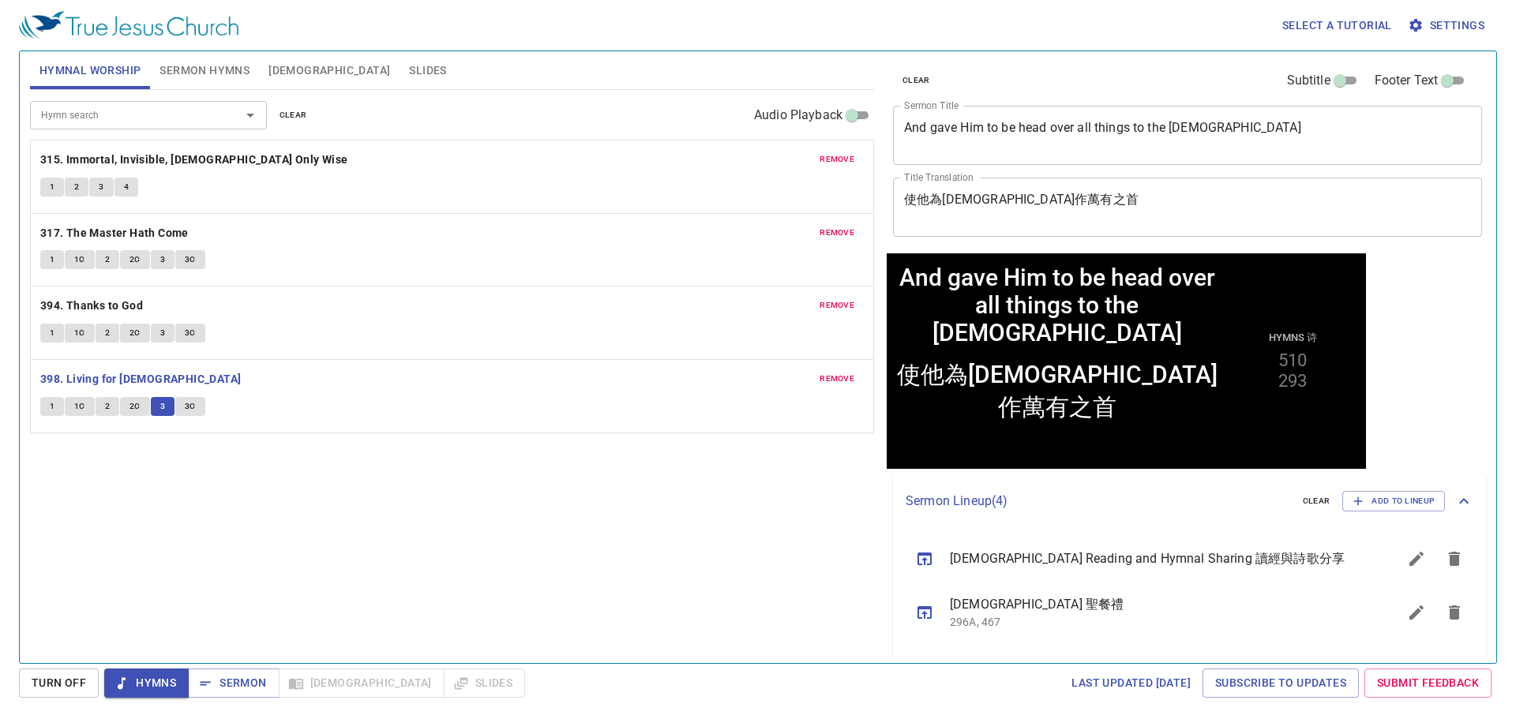
click at [251, 593] on div "Hymn search Hymn search clear Audio Playback remove 315. Immortal, Invisible, G…" at bounding box center [452, 370] width 844 height 560
click at [227, 673] on span "Sermon" at bounding box center [233, 683] width 66 height 20
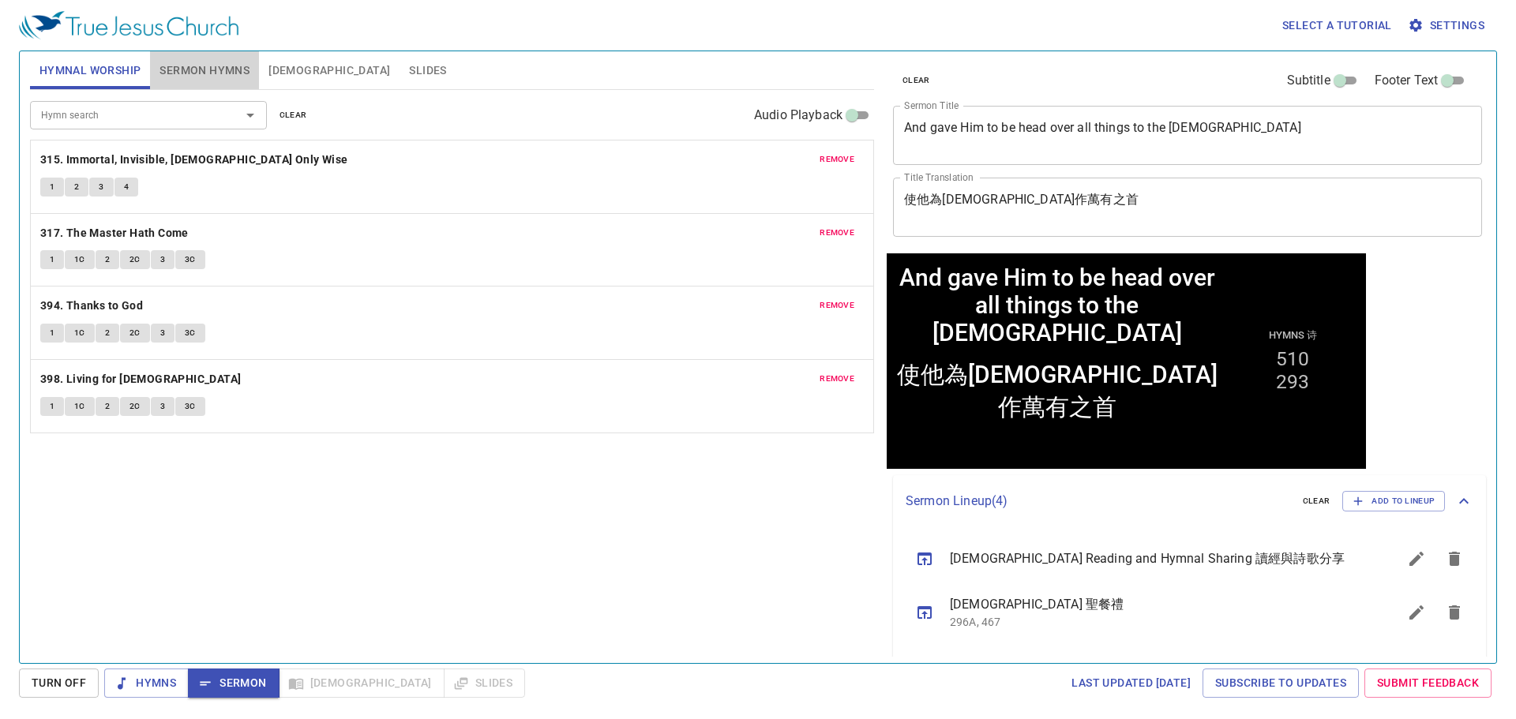
click at [242, 74] on span "Sermon Hymns" at bounding box center [204, 71] width 90 height 20
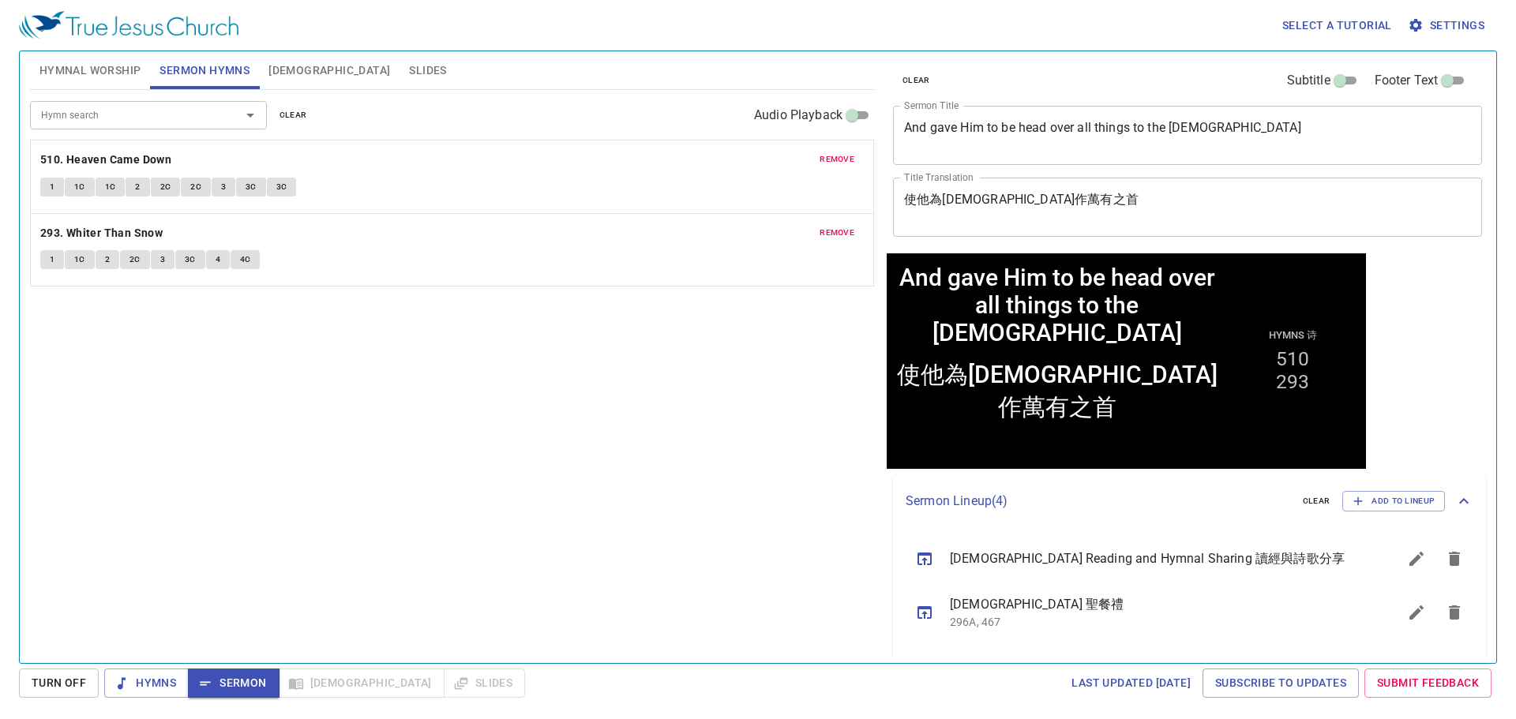
drag, startPoint x: 332, startPoint y: 486, endPoint x: 320, endPoint y: 485, distance: 12.7
click at [331, 486] on div "Hymn search Hymn search clear Audio Playback remove 510. Heaven Came Down 1 1C …" at bounding box center [452, 370] width 844 height 560
click at [128, 159] on b "510. Heaven Came Down" at bounding box center [105, 160] width 131 height 20
click at [334, 405] on div "Hymn search Hymn search clear Audio Playback remove 510. Heaven Came Down 1 1C …" at bounding box center [452, 370] width 844 height 560
click at [55, 184] on button "1" at bounding box center [52, 187] width 24 height 19
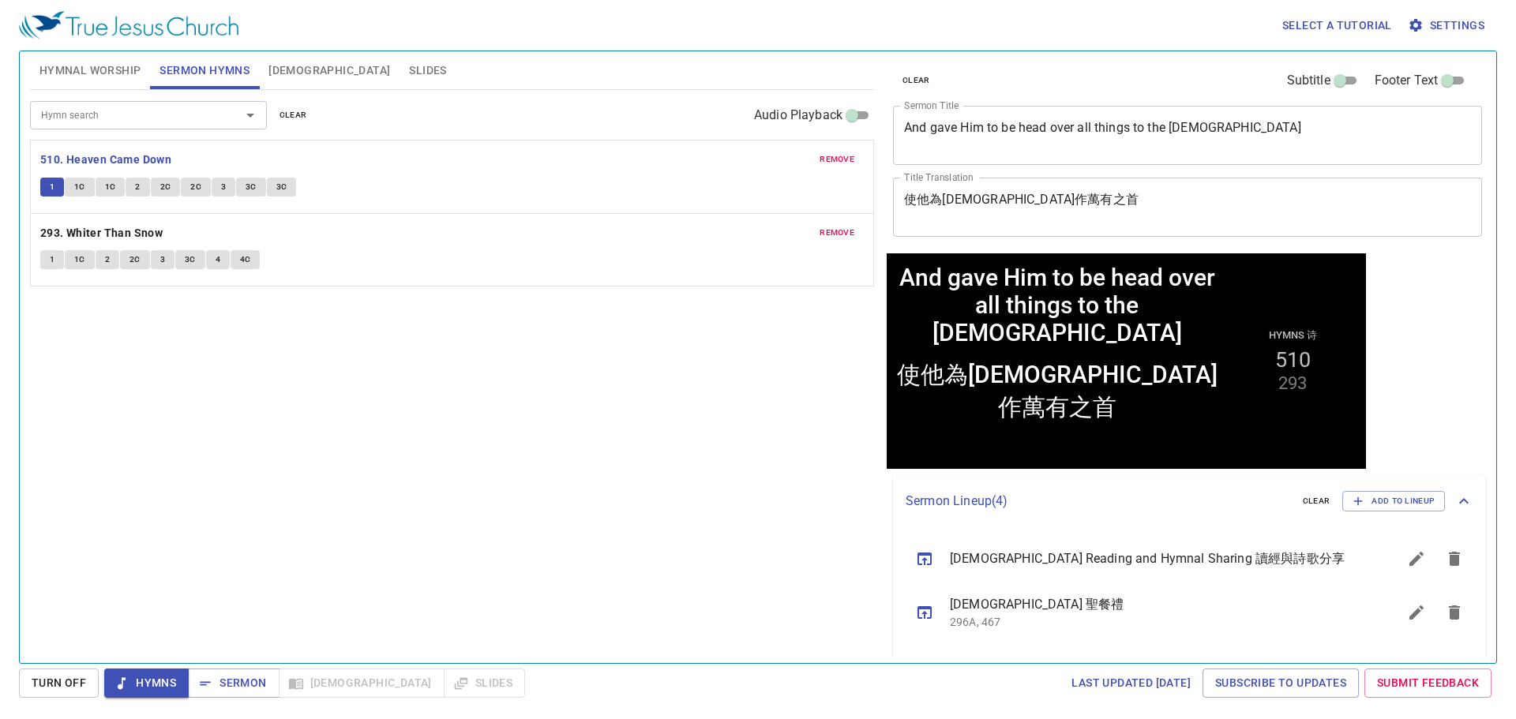
click at [195, 443] on div "Hymn search Hymn search clear Audio Playback remove 510. Heaven Came Down 1 1C …" at bounding box center [452, 370] width 844 height 560
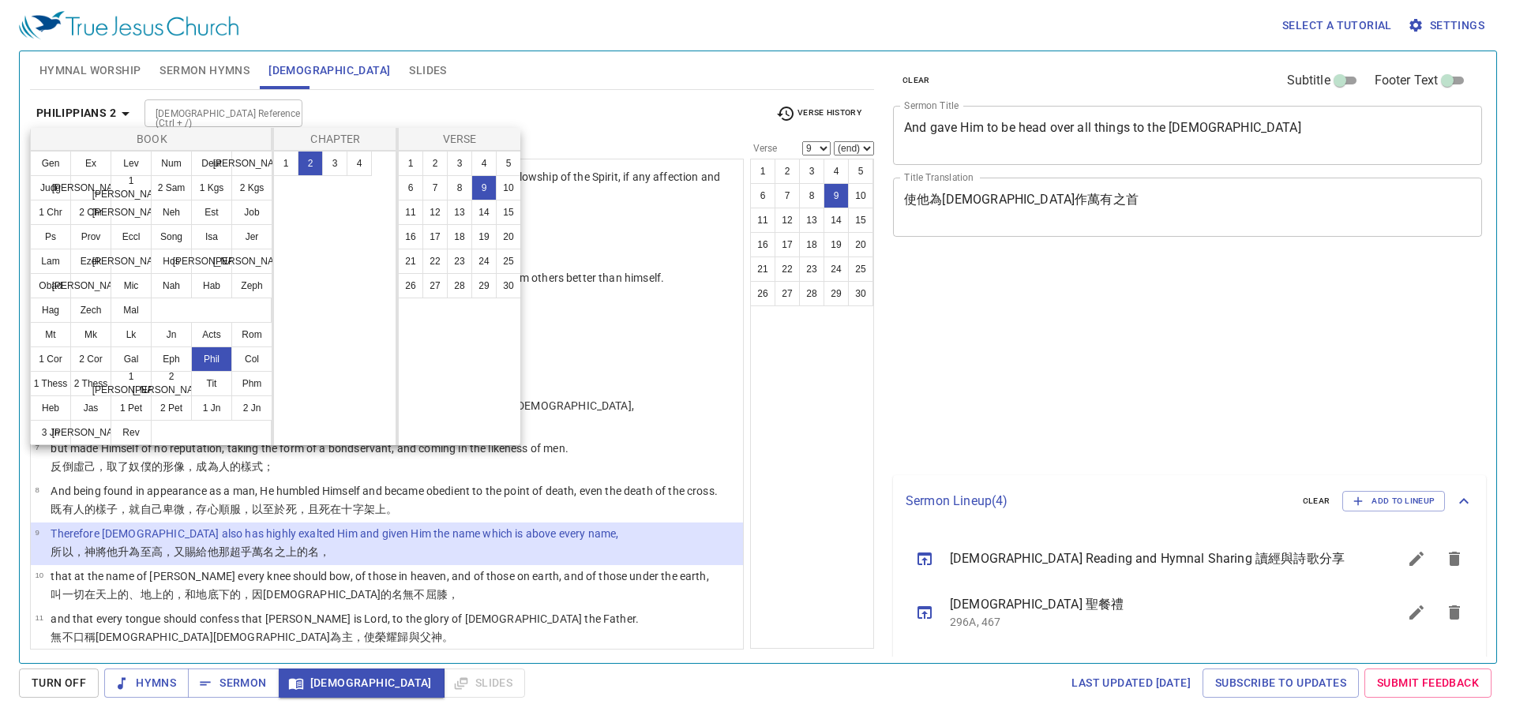
select select "9"
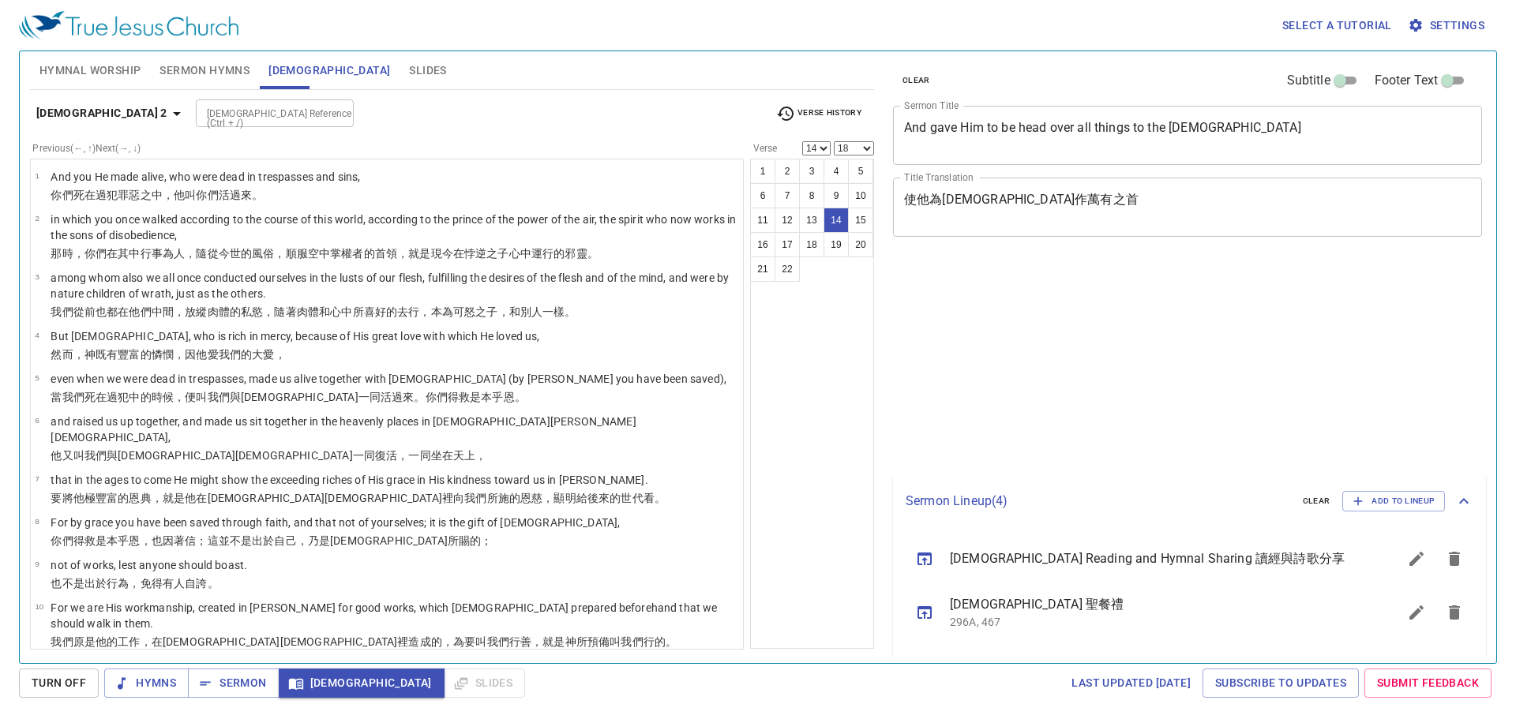
select select "14"
select select "18"
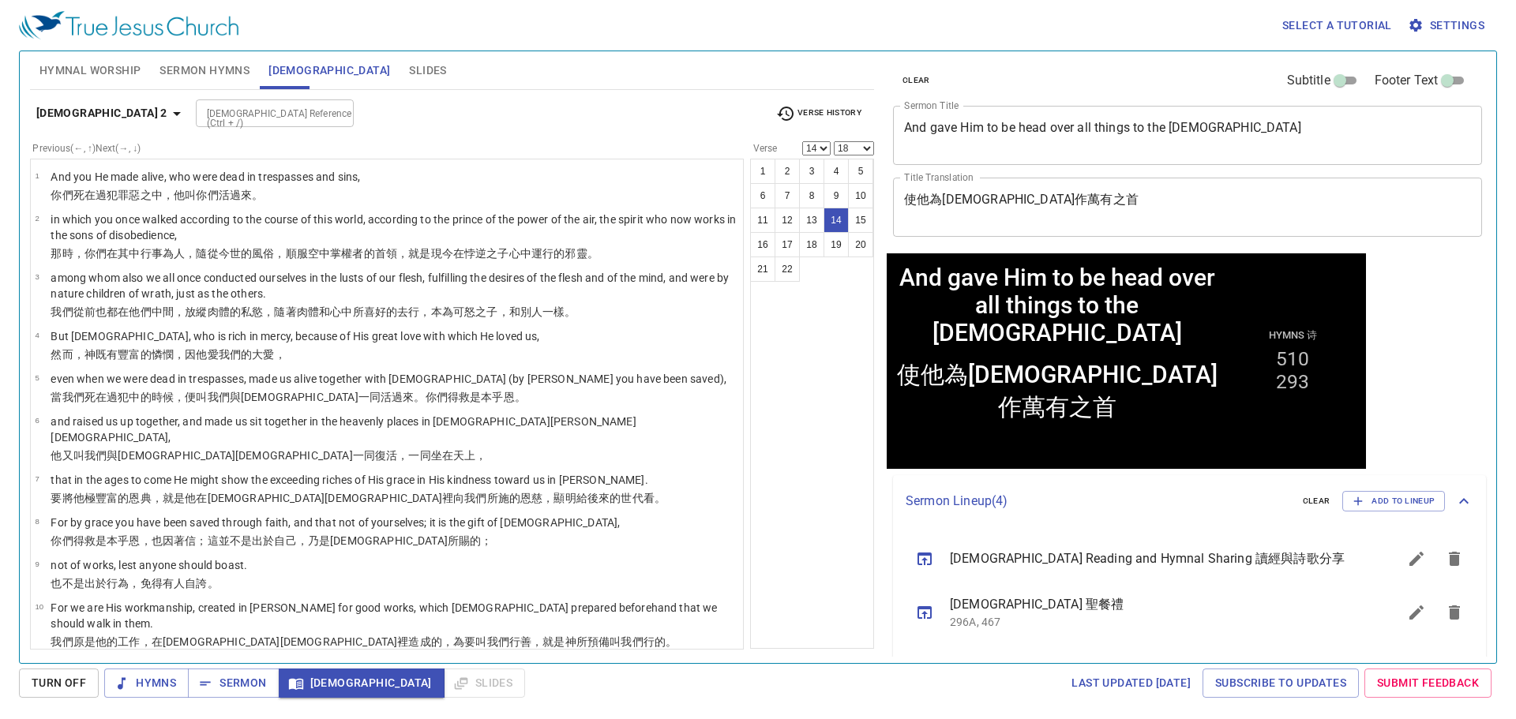
scroll to position [455, 0]
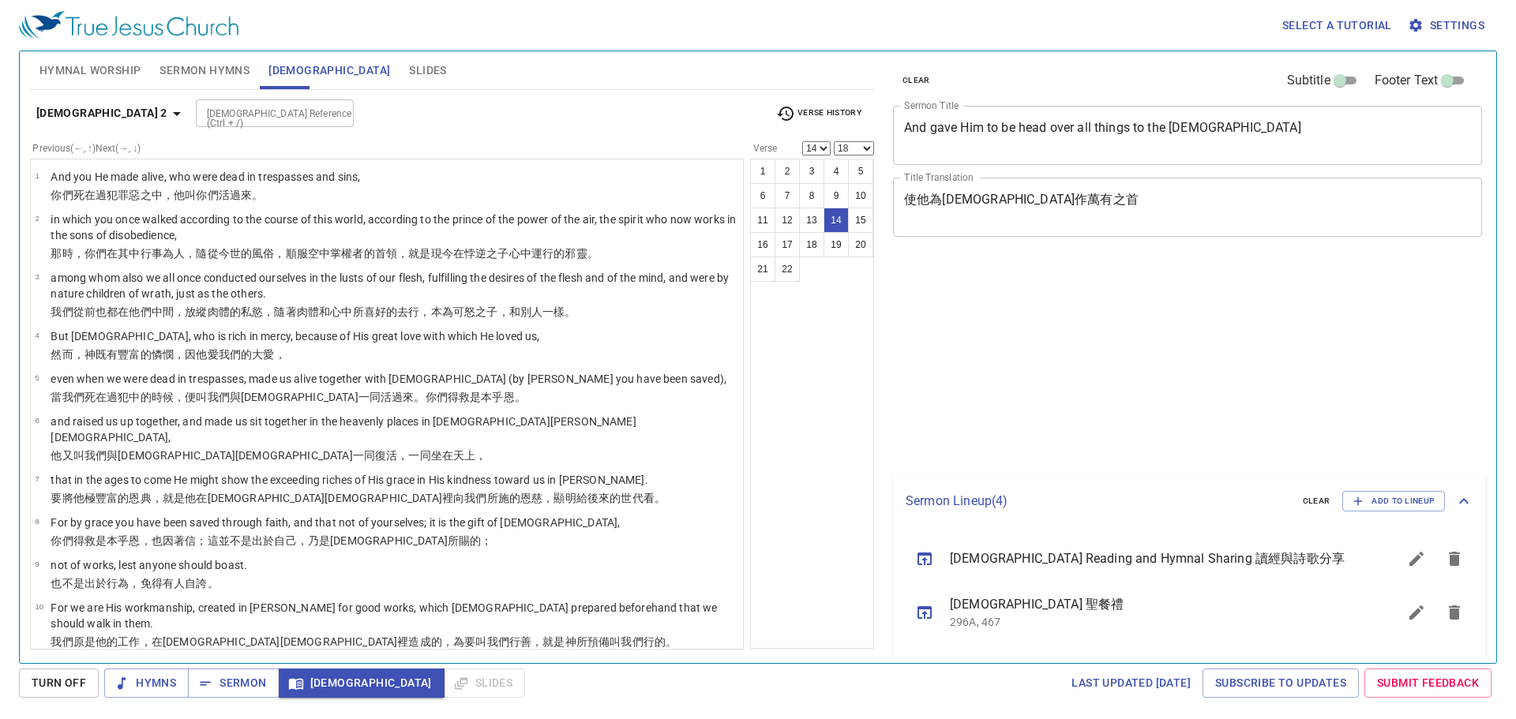
select select "14"
select select "18"
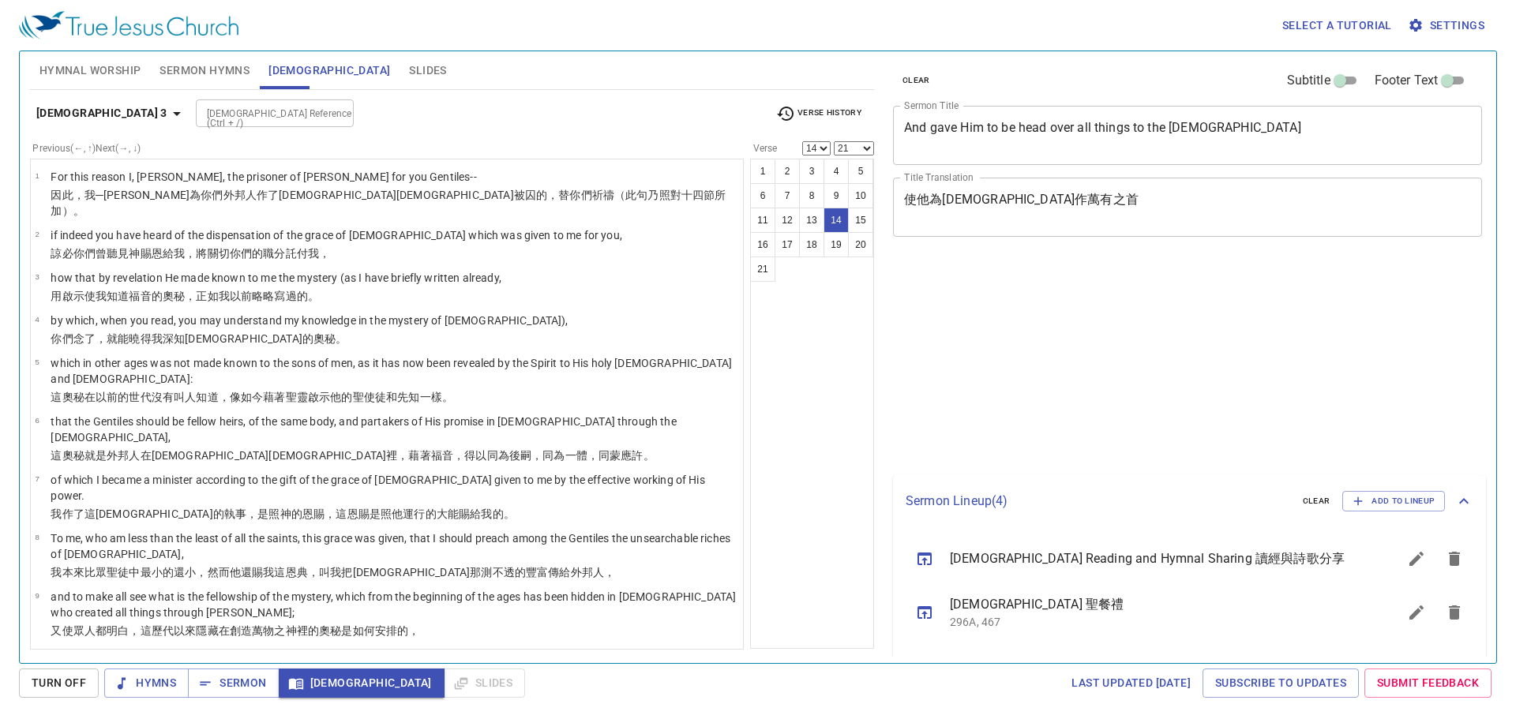
select select "14"
select select "21"
select select "14"
select select "21"
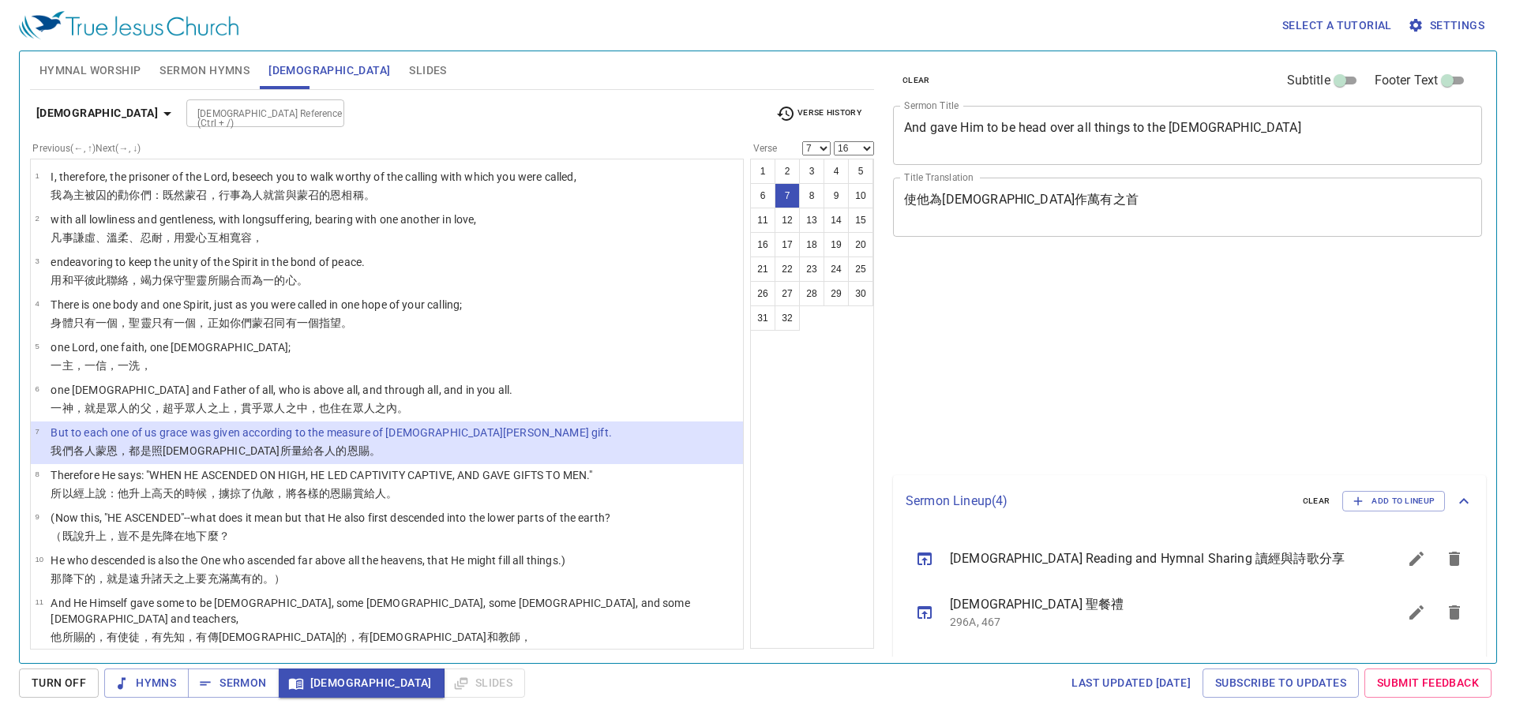
select select "7"
select select "16"
select select "7"
select select "16"
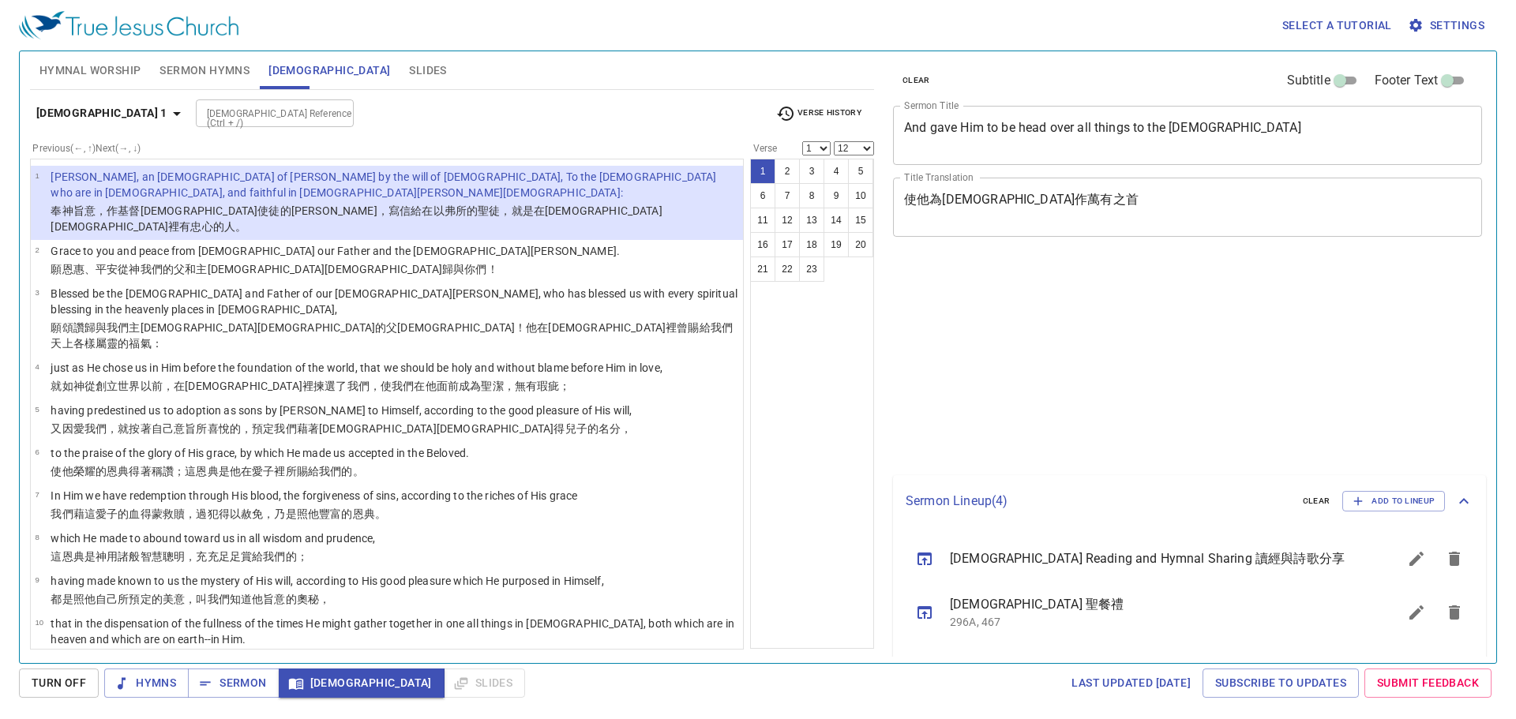
select select "12"
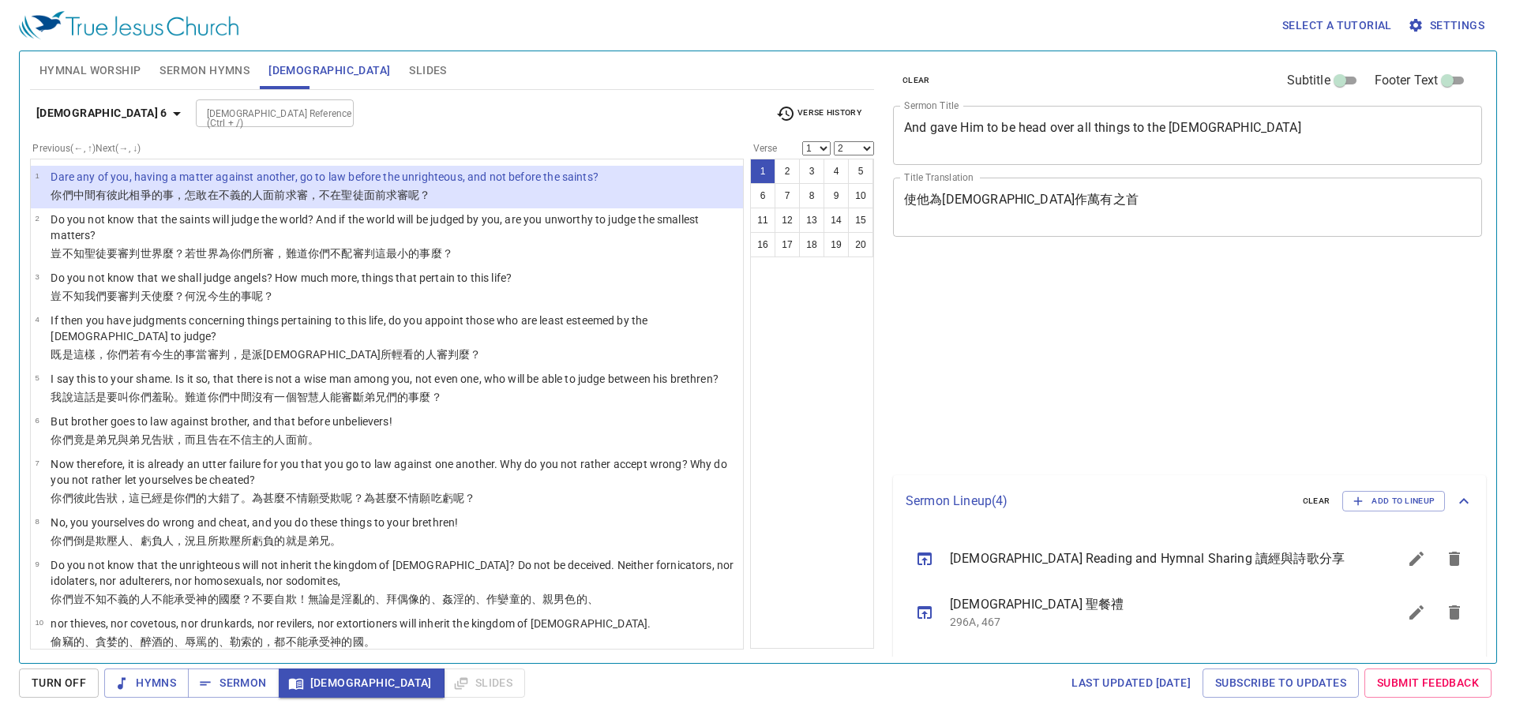
select select "2"
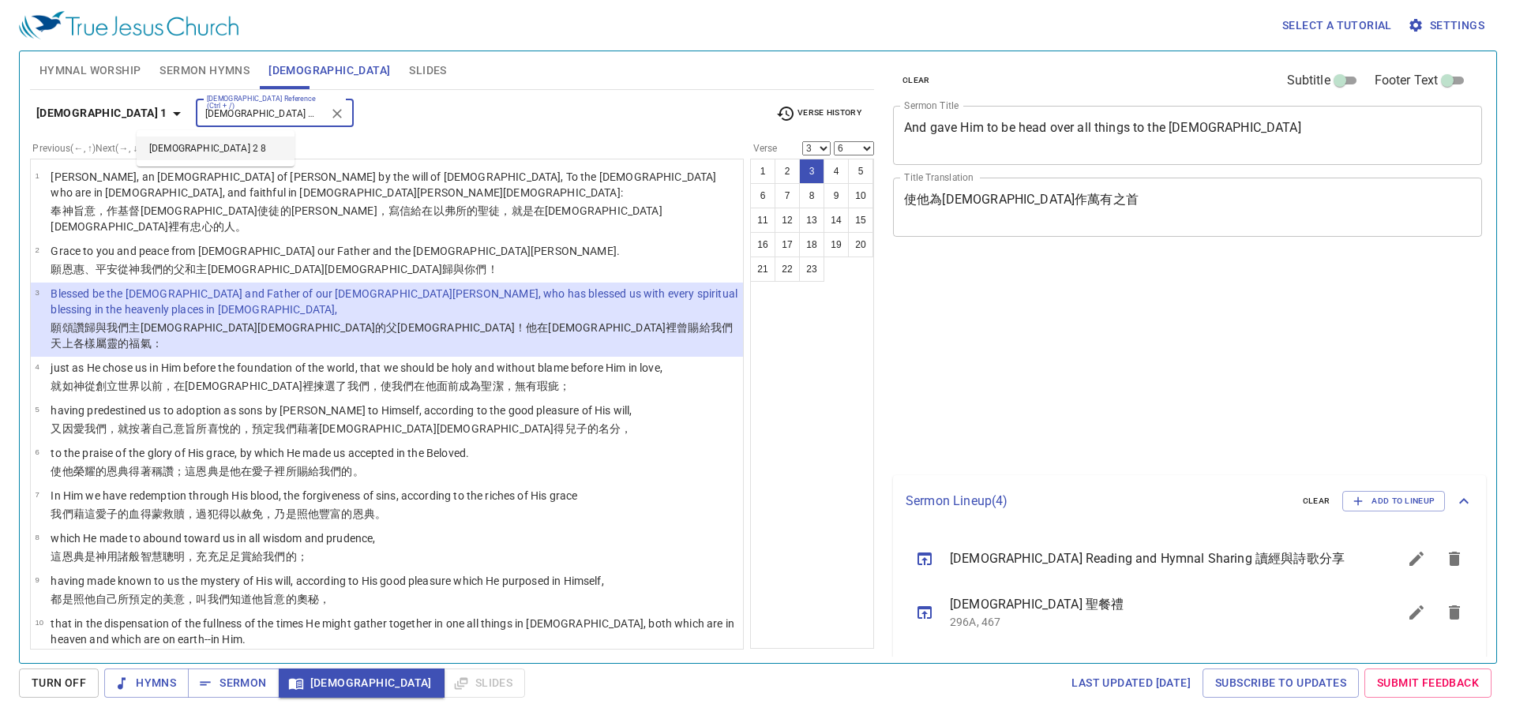
select select "3"
select select "6"
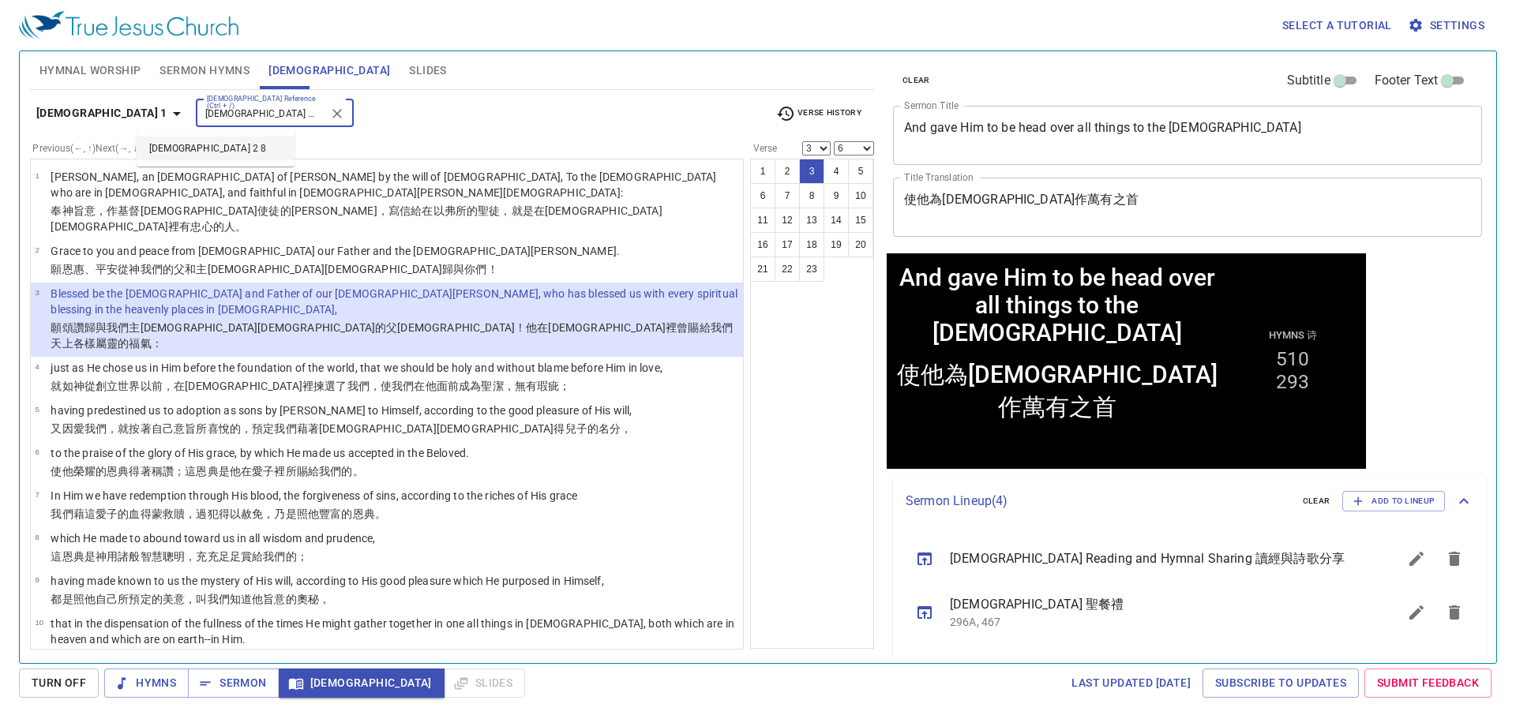
type input "Ephesians 2 8"
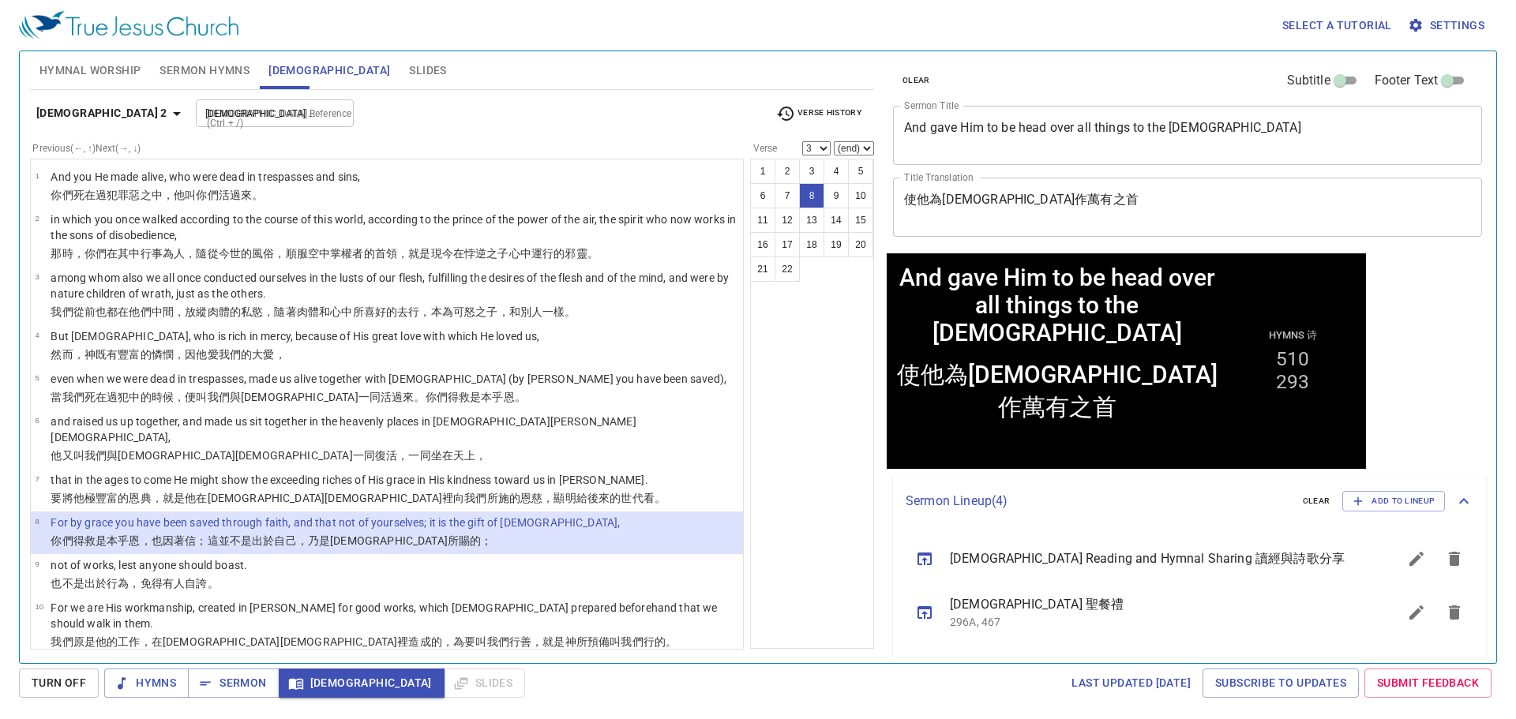
select select "8"
select select
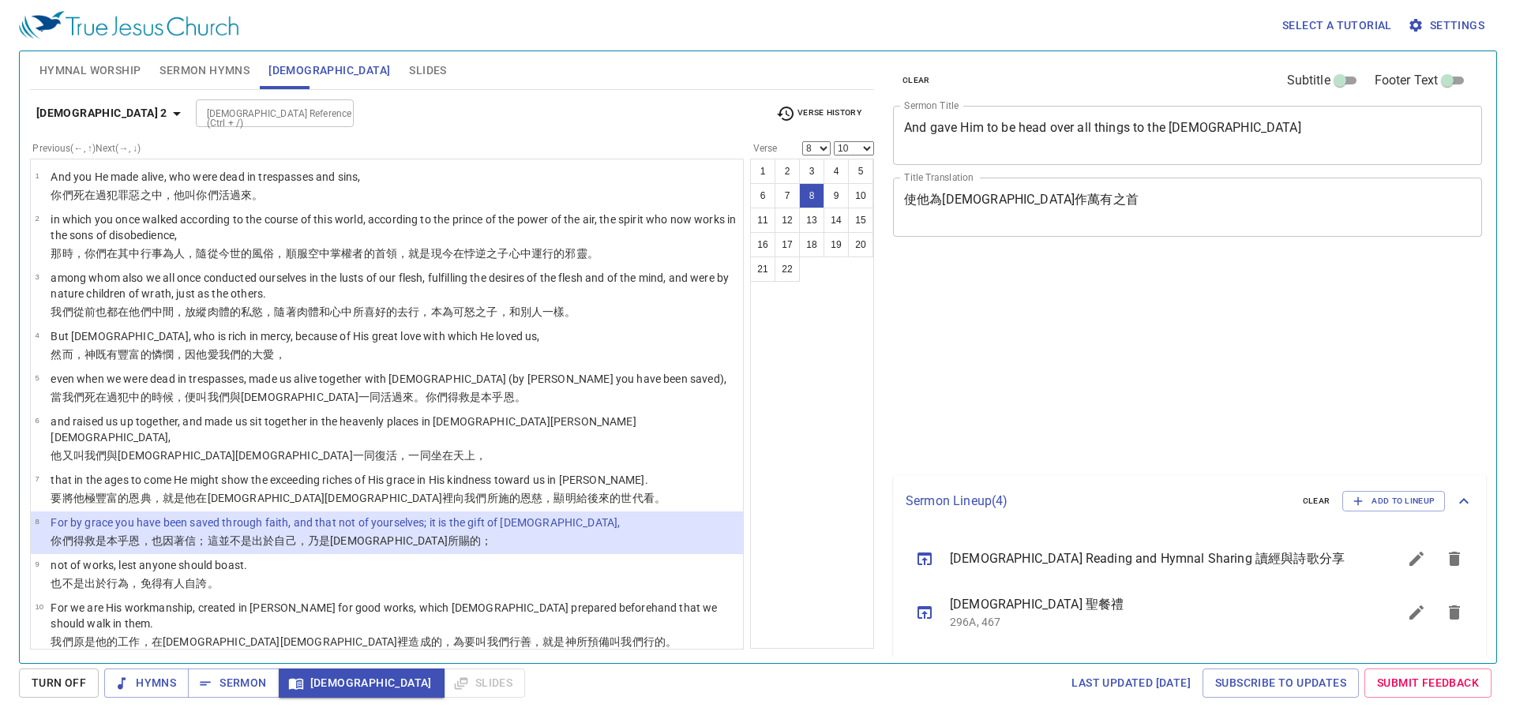
select select "8"
select select "10"
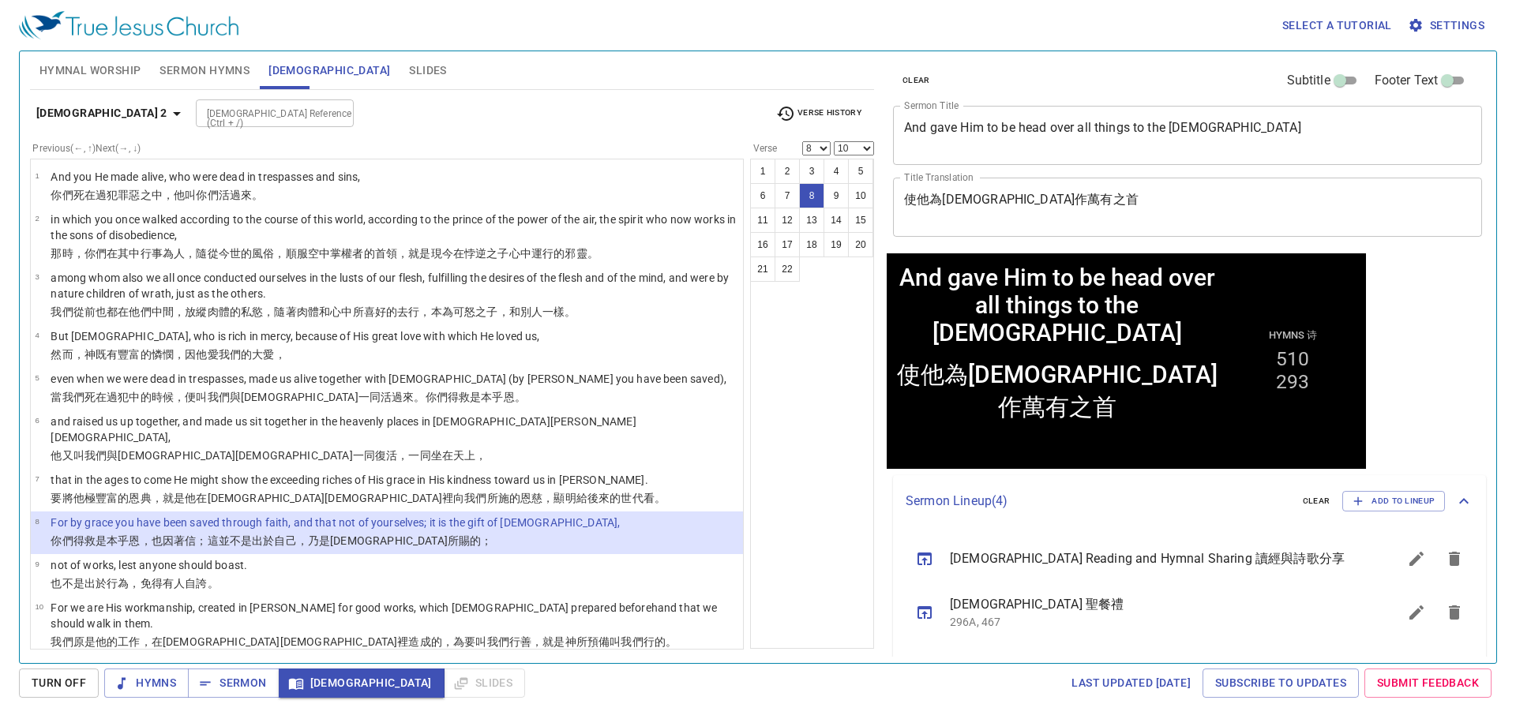
scroll to position [402, 0]
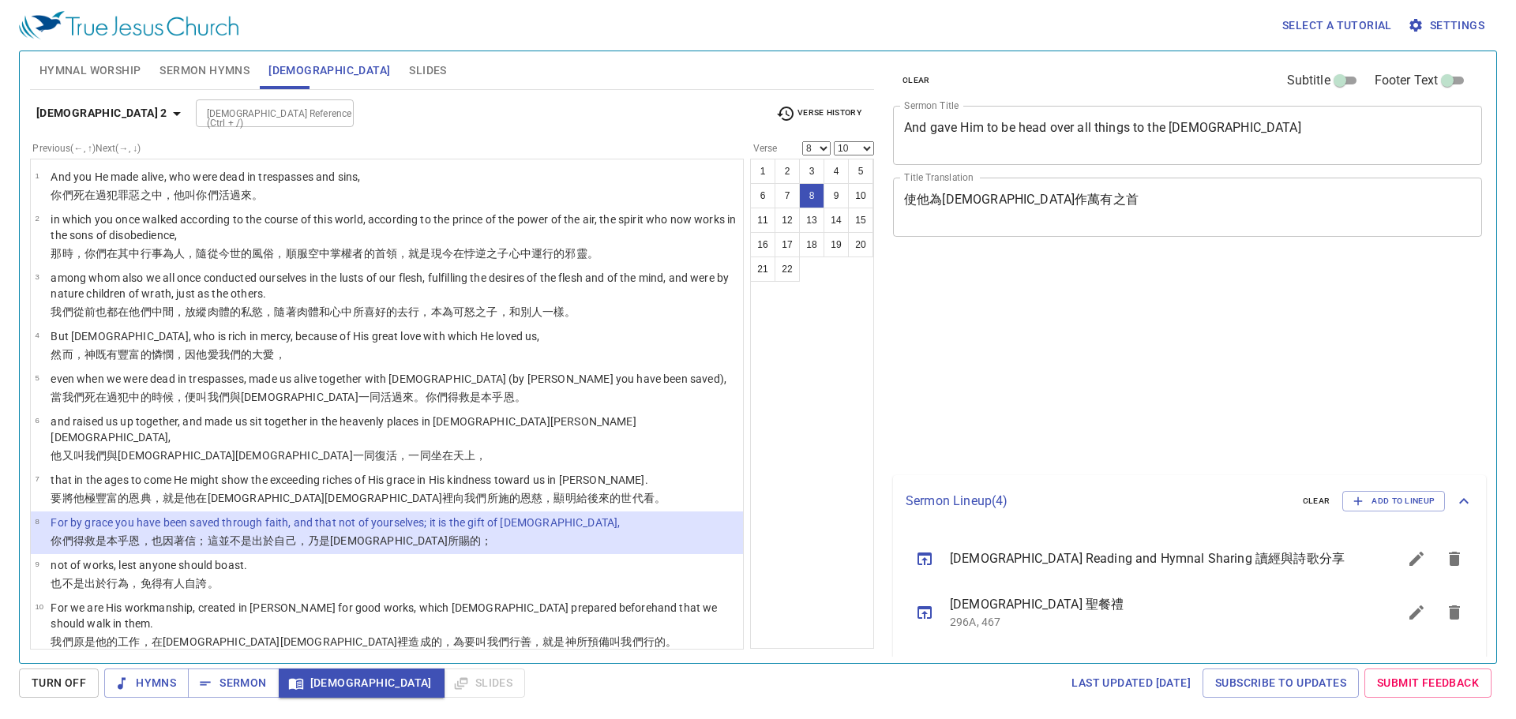
select select "8"
select select "10"
